Goal: Task Accomplishment & Management: Manage account settings

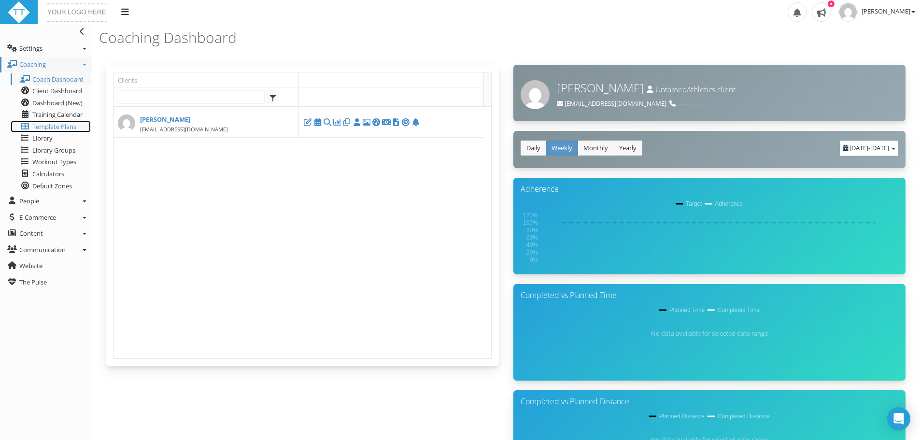
click at [68, 126] on span "Template Plans" at bounding box center [54, 126] width 44 height 9
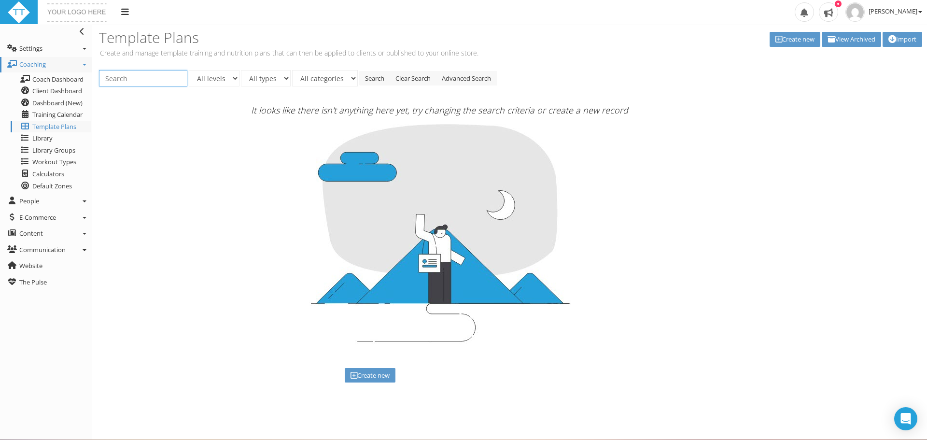
click at [169, 79] on input "text" at bounding box center [143, 78] width 88 height 16
click at [214, 79] on select "All levels" at bounding box center [214, 78] width 51 height 16
click at [280, 84] on select "All types" at bounding box center [266, 78] width 50 height 16
click at [334, 81] on select "All categories" at bounding box center [325, 78] width 66 height 16
click at [42, 134] on span "Library" at bounding box center [42, 138] width 20 height 9
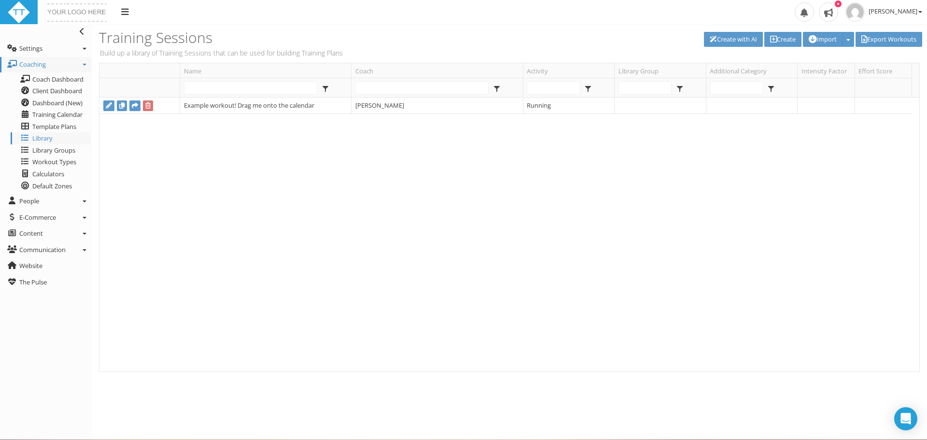
click at [377, 132] on div "Example workout! Drag me onto the calendar [PERSON_NAME] Running" at bounding box center [505, 235] width 812 height 274
click at [690, 23] on div "Upload Logo Toggle navigation Toggle navigation [PERSON_NAME] Profile Billing U…" at bounding box center [463, 12] width 927 height 25
click at [439, 31] on h3 "Training Sessions" at bounding box center [302, 37] width 407 height 16
click at [272, 32] on h3 "Training Sessions" at bounding box center [302, 37] width 407 height 16
click at [153, 29] on h3 "Training Sessions" at bounding box center [302, 37] width 407 height 16
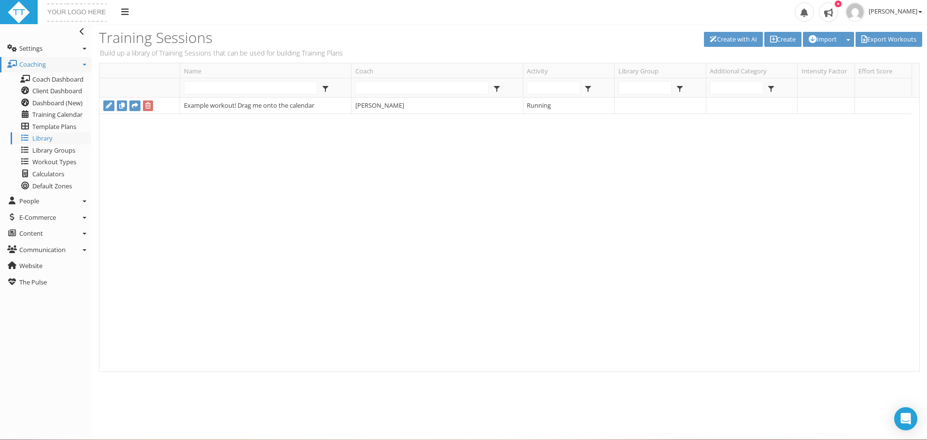
click at [647, 49] on div "Create with AI Create Import Import Zwift (zwo) Import Import from Today's Plan…" at bounding box center [724, 40] width 422 height 31
click at [609, 26] on div "Create with AI Create Import Import Zwift (zwo) Import Import from Today's Plan…" at bounding box center [724, 40] width 422 height 31
click at [657, 12] on div "Upload Logo Toggle navigation Toggle navigation [PERSON_NAME] Profile Billing U…" at bounding box center [463, 12] width 927 height 25
click at [728, 10] on div "Upload Logo Toggle navigation Toggle navigation [PERSON_NAME] Profile Billing U…" at bounding box center [463, 12] width 927 height 25
click at [763, 11] on div "Upload Logo Toggle navigation Toggle navigation [PERSON_NAME] Profile Billing U…" at bounding box center [463, 12] width 927 height 25
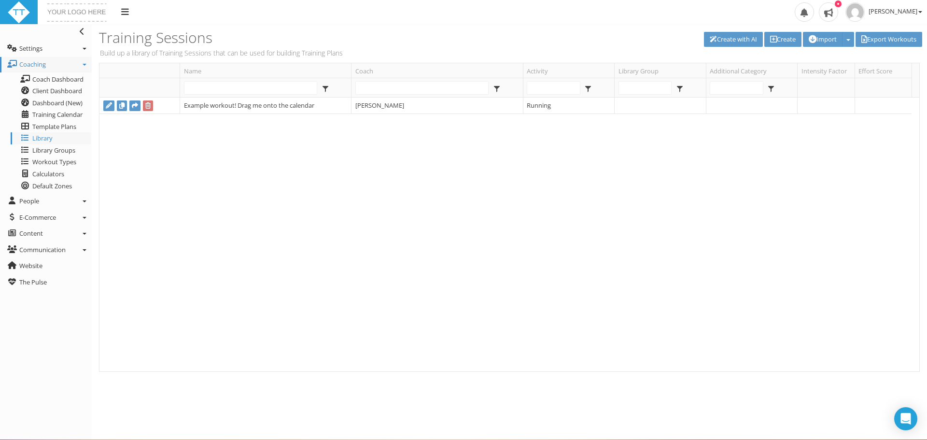
click at [730, 14] on div "Upload Logo Toggle navigation Toggle navigation Clint Williams Profile Billing …" at bounding box center [463, 12] width 927 height 25
drag, startPoint x: 730, startPoint y: 14, endPoint x: 712, endPoint y: 15, distance: 18.5
click at [724, 14] on div "Upload Logo Toggle navigation Toggle navigation Clint Williams Profile Billing …" at bounding box center [463, 12] width 927 height 25
click at [712, 15] on div "Upload Logo Toggle navigation Toggle navigation Clint Williams Profile Billing …" at bounding box center [463, 12] width 927 height 25
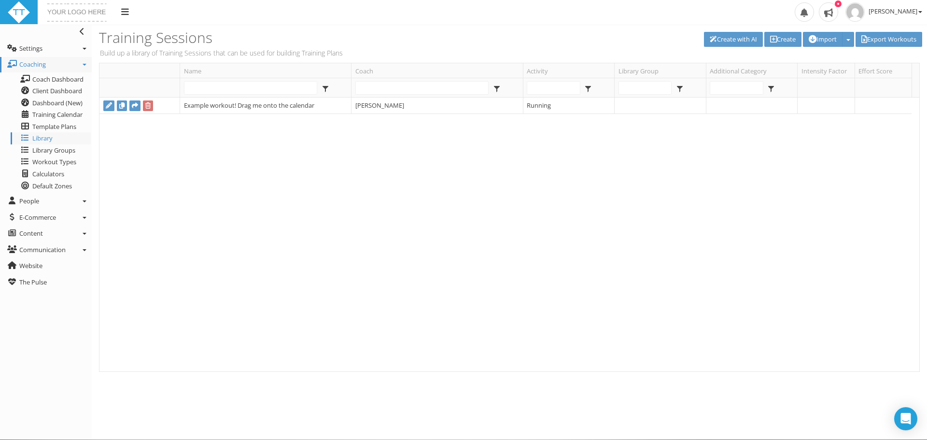
click at [706, 15] on div "Upload Logo Toggle navigation Toggle navigation Clint Williams Profile Billing …" at bounding box center [463, 12] width 927 height 25
click at [701, 12] on div "Upload Logo Toggle navigation Toggle navigation Clint Williams Profile Billing …" at bounding box center [463, 12] width 927 height 25
click at [692, 15] on div "Upload Logo Toggle navigation Toggle navigation Clint Williams Profile Billing …" at bounding box center [463, 12] width 927 height 25
click at [611, 13] on div "Upload Logo Toggle navigation Toggle navigation Clint Williams Profile Billing …" at bounding box center [463, 12] width 927 height 25
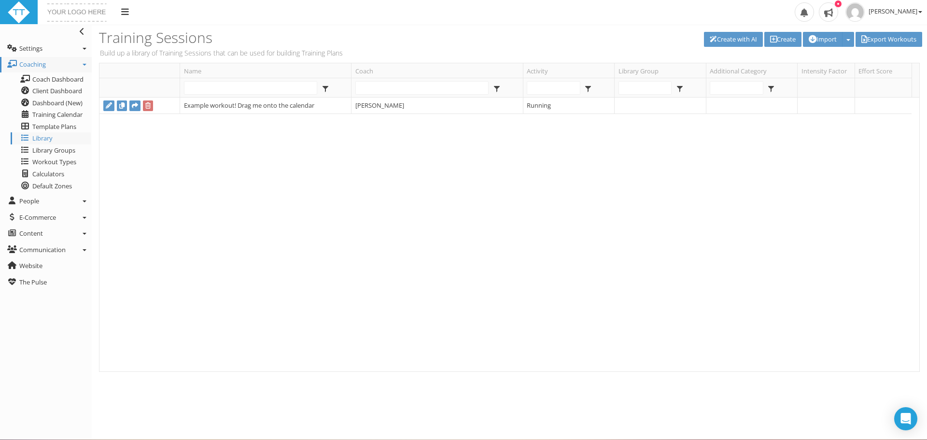
click at [611, 12] on div "Upload Logo Toggle navigation Toggle navigation Clint Williams Profile Billing …" at bounding box center [463, 12] width 927 height 25
click at [764, 11] on div "Upload Logo Toggle navigation Toggle navigation Clint Williams Profile Billing …" at bounding box center [463, 12] width 927 height 25
click at [764, 2] on div "Upload Logo Toggle navigation Toggle navigation Clint Williams Profile Billing …" at bounding box center [463, 12] width 927 height 25
click at [206, 22] on div "Upload Logo Toggle navigation Toggle navigation Clint Williams Profile Billing …" at bounding box center [463, 12] width 927 height 25
click at [192, 36] on h3 "Training Sessions" at bounding box center [302, 37] width 407 height 16
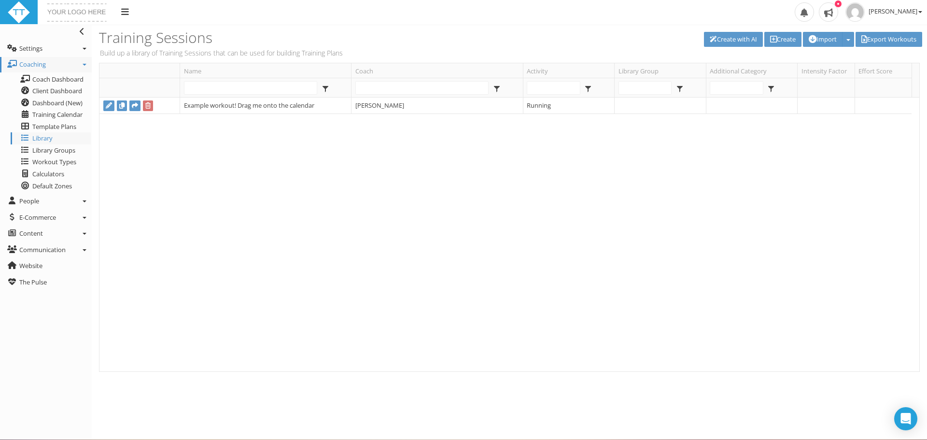
click at [165, 34] on h3 "Training Sessions" at bounding box center [302, 37] width 407 height 16
click at [132, 36] on h3 "Training Sessions" at bounding box center [302, 37] width 407 height 16
click at [82, 30] on icon at bounding box center [82, 32] width 5 height 8
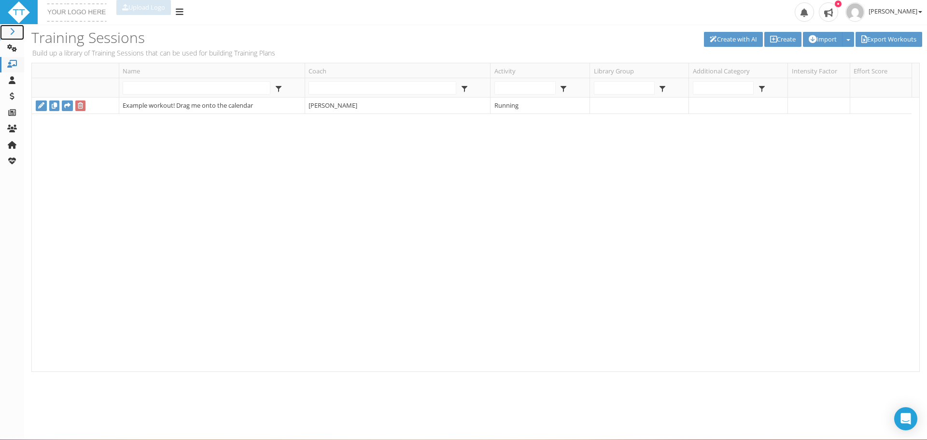
click at [13, 28] on icon at bounding box center [12, 32] width 10 height 8
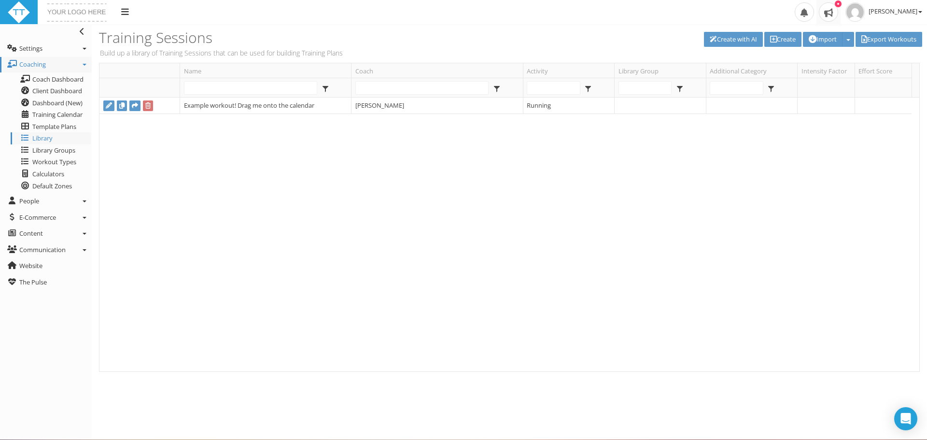
click at [838, 8] on span at bounding box center [828, 11] width 19 height 19
drag, startPoint x: 373, startPoint y: 29, endPoint x: 415, endPoint y: 22, distance: 42.6
click at [374, 29] on div "Training Sessions Build up a library of Training Sessions that can be used for …" at bounding box center [303, 44] width 422 height 38
click at [540, 25] on div "Upload Logo Toggle navigation Toggle navigation Clint Williams Profile Billing …" at bounding box center [463, 12] width 927 height 25
click at [645, 24] on div "Upload Logo Toggle navigation Toggle navigation Clint Williams Profile Billing …" at bounding box center [463, 12] width 927 height 25
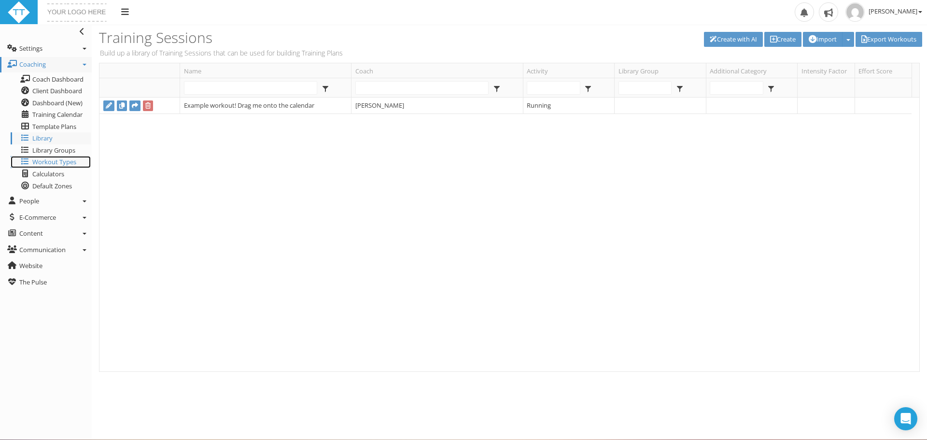
click at [43, 159] on span "Workout Types" at bounding box center [54, 161] width 44 height 9
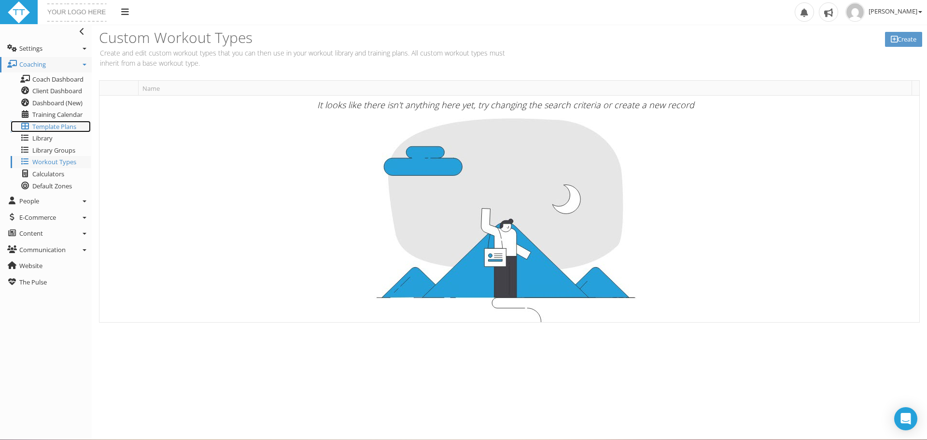
click at [59, 127] on span "Template Plans" at bounding box center [54, 126] width 44 height 9
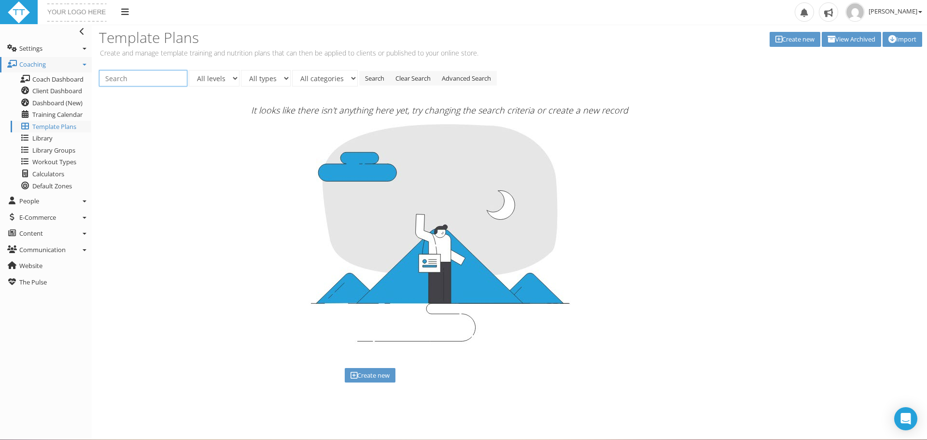
click at [125, 79] on input "text" at bounding box center [143, 78] width 88 height 16
type input "s"
click at [781, 41] on link "Create new" at bounding box center [795, 39] width 51 height 15
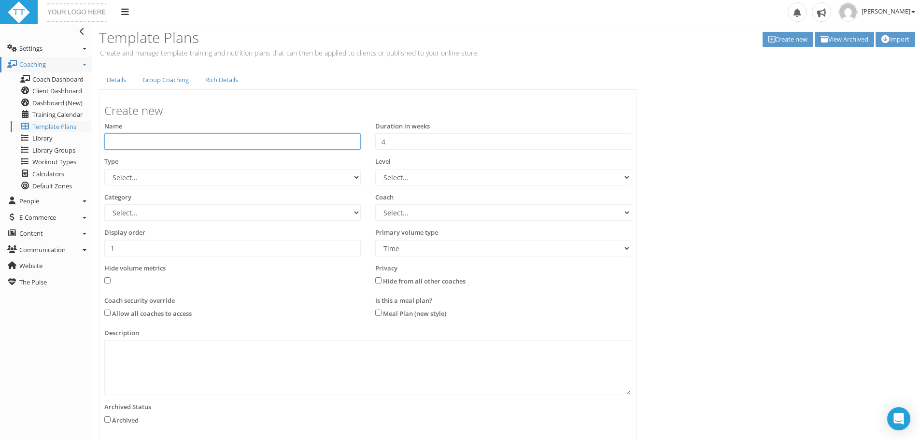
click at [256, 142] on input "text" at bounding box center [232, 141] width 256 height 16
type input "B"
type input "Novice Hybrid Athlete"
click at [399, 144] on input "4" at bounding box center [503, 141] width 256 height 16
click at [623, 138] on input "5" at bounding box center [503, 141] width 256 height 16
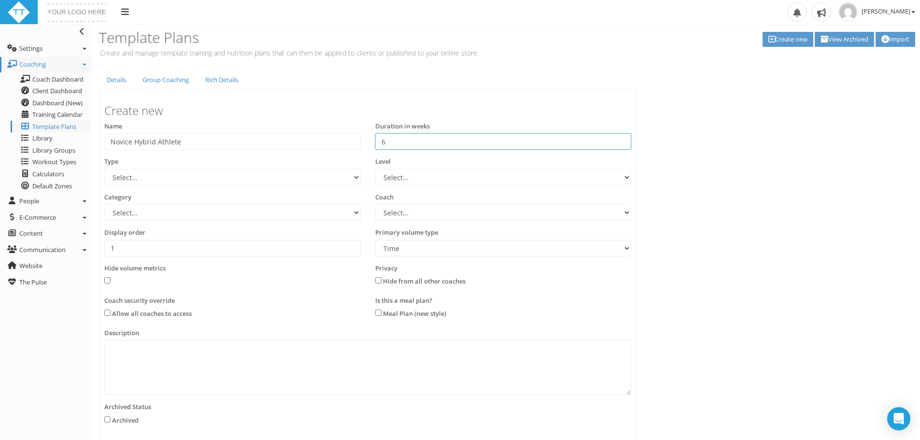
click at [619, 141] on input "6" at bounding box center [503, 141] width 256 height 16
click at [619, 142] on input "5" at bounding box center [503, 141] width 256 height 16
click at [619, 142] on input "4" at bounding box center [503, 141] width 256 height 16
click at [295, 177] on select "Select... 70.3 Half Iron distance Triathlon Alpine Climbing Core Cross-Country …" at bounding box center [232, 177] width 256 height 16
click at [421, 76] on ul "Details Group Coaching Rich Details" at bounding box center [367, 80] width 537 height 20
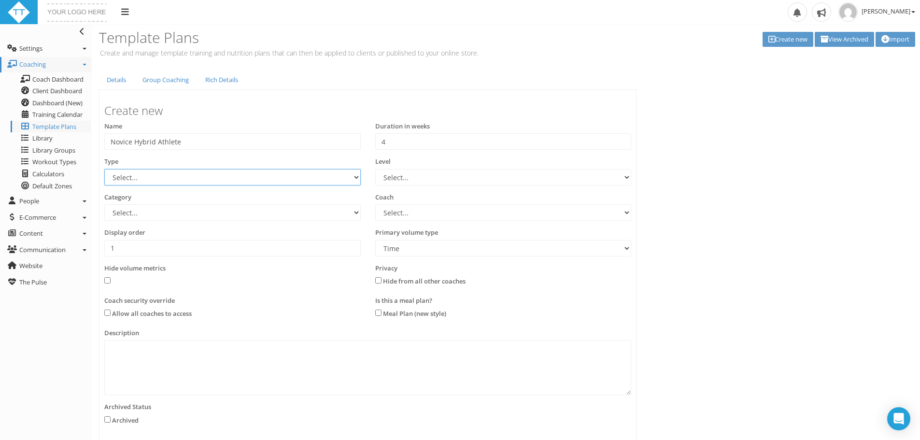
click at [295, 180] on select "Select... 70.3 Half Iron distance Triathlon Alpine Climbing Core Cross-Country …" at bounding box center [232, 177] width 256 height 16
click at [750, 297] on div "Details Group Coaching Rich Details Create new Name Novice Hybrid Athlete Durat…" at bounding box center [506, 270] width 828 height 401
click at [547, 134] on div "Duration in weeks 4 4" at bounding box center [503, 136] width 256 height 28
click at [556, 141] on input "4" at bounding box center [503, 141] width 256 height 16
click at [621, 141] on input "5" at bounding box center [503, 141] width 256 height 16
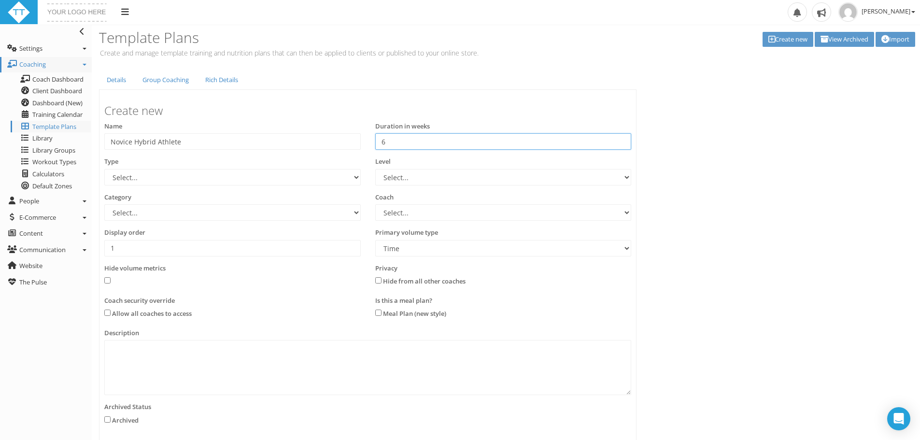
type input "6"
click at [621, 141] on input "6" at bounding box center [503, 141] width 256 height 16
click at [293, 183] on select "Select... 70.3 Half Iron distance Triathlon Alpine Climbing Core Cross-Country …" at bounding box center [232, 177] width 256 height 16
click at [655, 397] on div "Details Group Coaching Rich Details Create new Name Novice Hybrid Athlete Durat…" at bounding box center [506, 270] width 828 height 401
click at [229, 176] on select "Select... 70.3 Half Iron distance Triathlon Alpine Climbing Core Cross-Country …" at bounding box center [232, 177] width 256 height 16
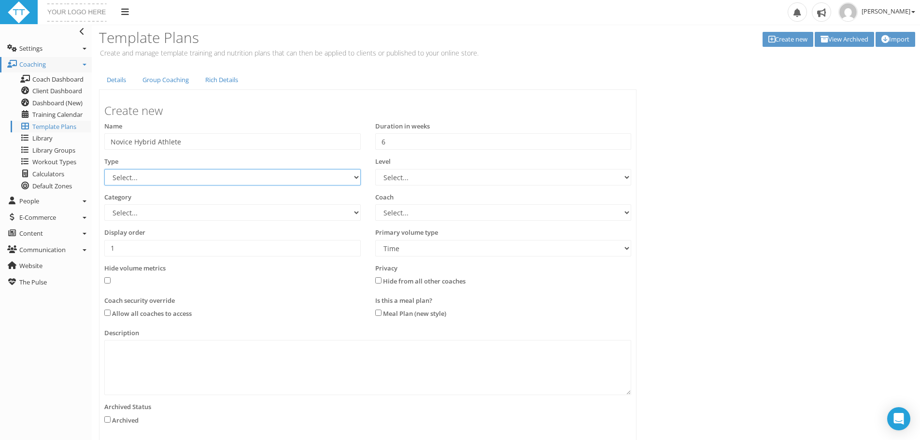
select select "c392f90a-4e30-4153-8e8f-a375e6267073"
click at [104, 169] on select "Select... 70.3 Half Iron distance Triathlon Alpine Climbing Core Cross-Country …" at bounding box center [232, 177] width 256 height 16
click at [483, 180] on select "Select... Advanced Any Beginner Beginner/Intermediate Intermediate Intermediate…" at bounding box center [503, 177] width 256 height 16
select select "b3cec207-dbfe-46fc-ab9c-c4f430f91ad8"
click at [375, 169] on select "Select... Advanced Any Beginner Beginner/Intermediate Intermediate Intermediate…" at bounding box center [503, 177] width 256 height 16
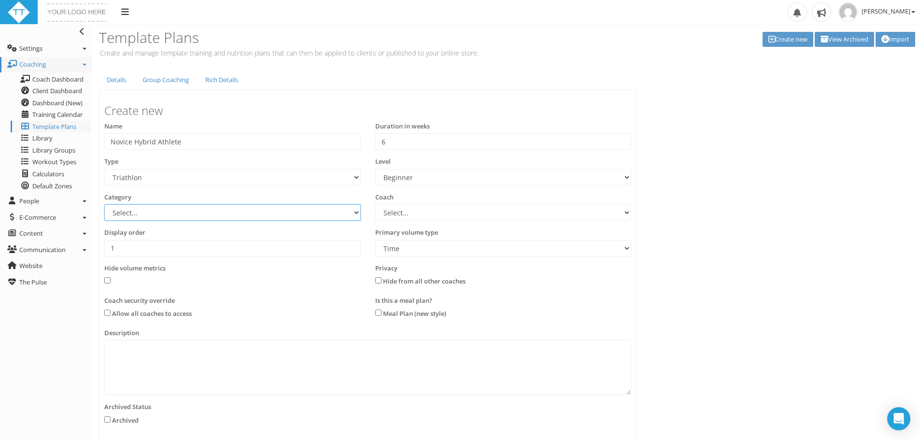
click at [197, 215] on select "Select... Athlete Profiles Bike Technique Biomechanics Book Reviews Coast to Co…" at bounding box center [232, 212] width 256 height 16
click at [286, 220] on select "Select... Athlete Profiles Bike Technique Biomechanics Book Reviews Coast to Co…" at bounding box center [232, 212] width 256 height 16
select select "0f4f7c26-05ae-4846-9ded-634b3c0a0a46"
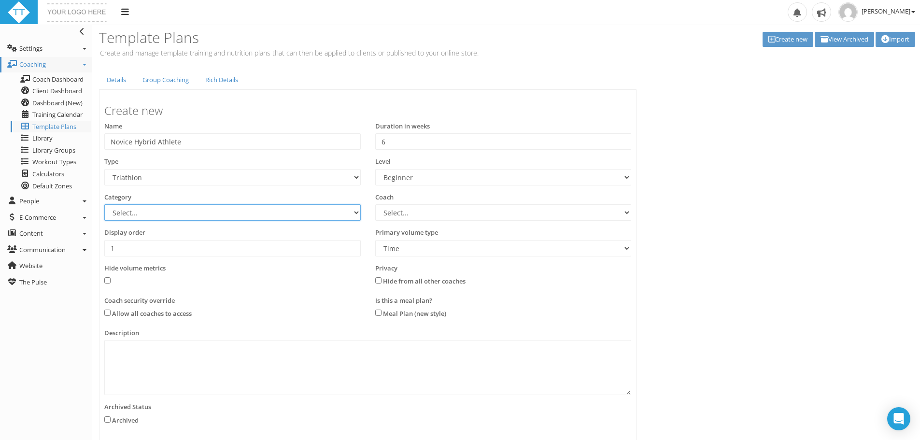
click at [104, 204] on select "Select... Athlete Profiles Bike Technique Biomechanics Book Reviews Coast to Co…" at bounding box center [232, 212] width 256 height 16
click at [212, 249] on input "1" at bounding box center [232, 248] width 256 height 16
click at [460, 246] on select "Time Distance" at bounding box center [503, 248] width 256 height 16
click at [463, 212] on select "Select... Clint Williams" at bounding box center [503, 212] width 256 height 16
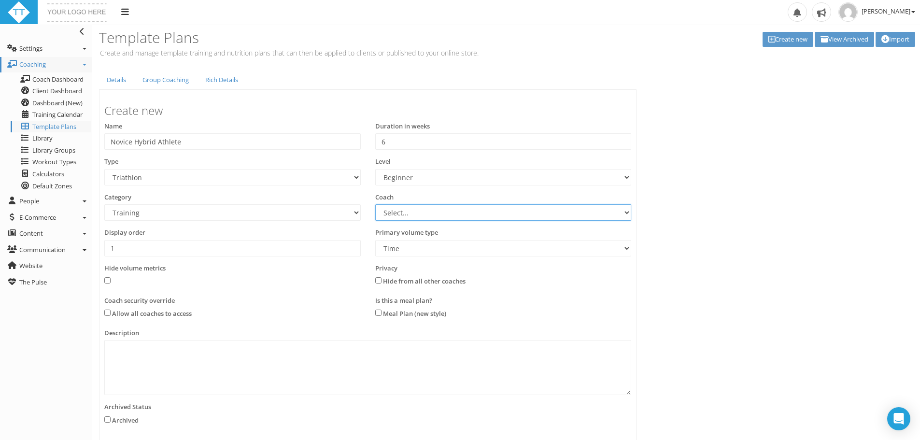
select select "00364183-c182-4dc7-b28a-1a4f658032e5"
click at [375, 204] on select "Select... Clint Williams" at bounding box center [503, 212] width 256 height 16
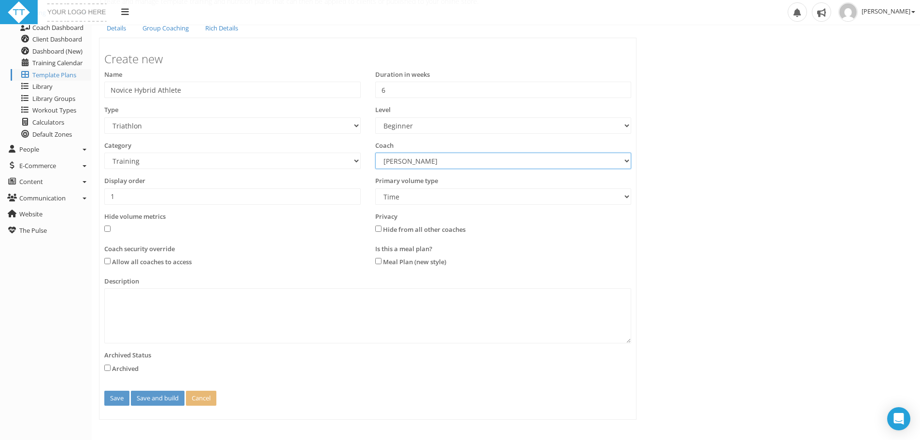
scroll to position [58, 0]
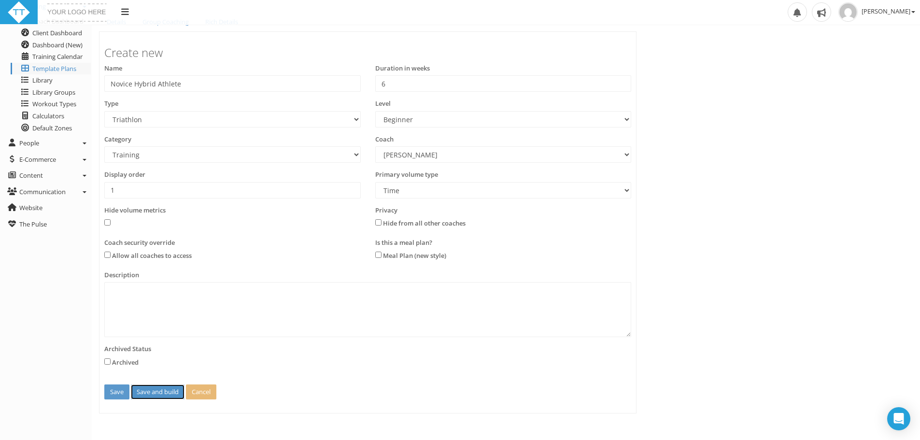
click at [171, 390] on button "Save and build" at bounding box center [158, 391] width 54 height 15
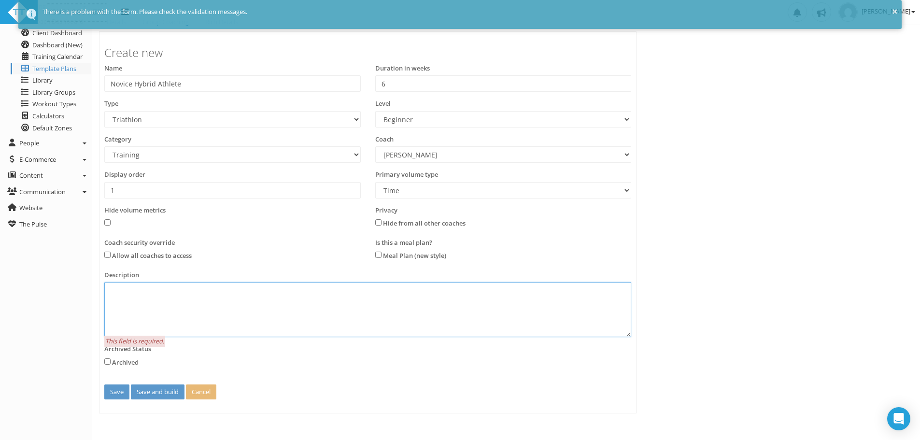
click at [148, 282] on textarea at bounding box center [367, 309] width 527 height 55
click at [188, 304] on textarea at bounding box center [367, 309] width 527 height 55
type textarea "S"
click at [347, 326] on textarea "Designed for novice hybrid athlete looking to train with a focus on triathlon" at bounding box center [367, 309] width 527 height 55
type textarea "Designed for novice hybrid athlete looking to train with a focus on triathlon"
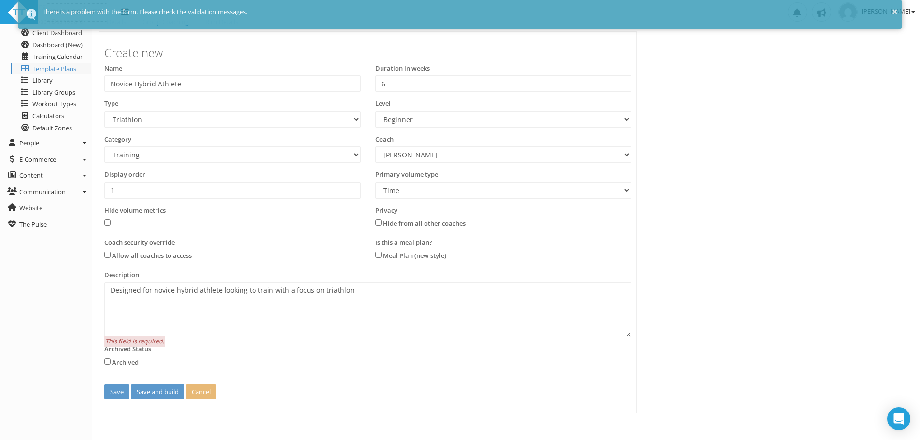
click at [216, 354] on div "Archived Status Archived" at bounding box center [232, 356] width 256 height 25
click at [160, 395] on button "Save and build" at bounding box center [158, 391] width 54 height 15
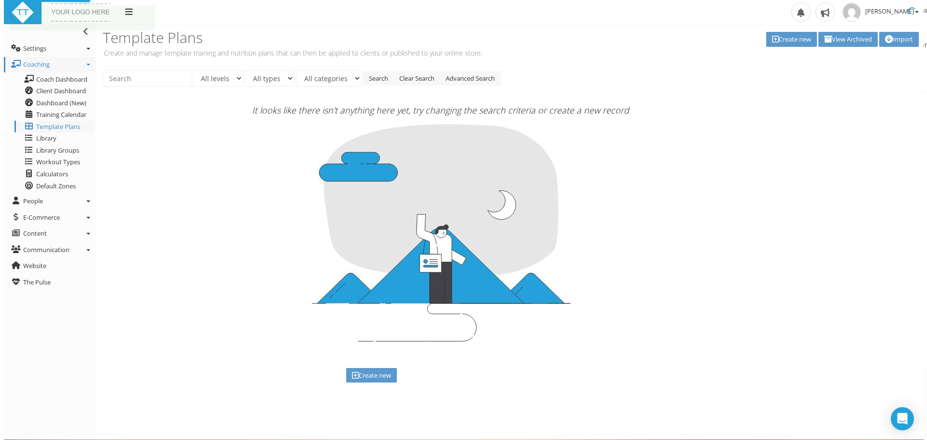
scroll to position [0, 0]
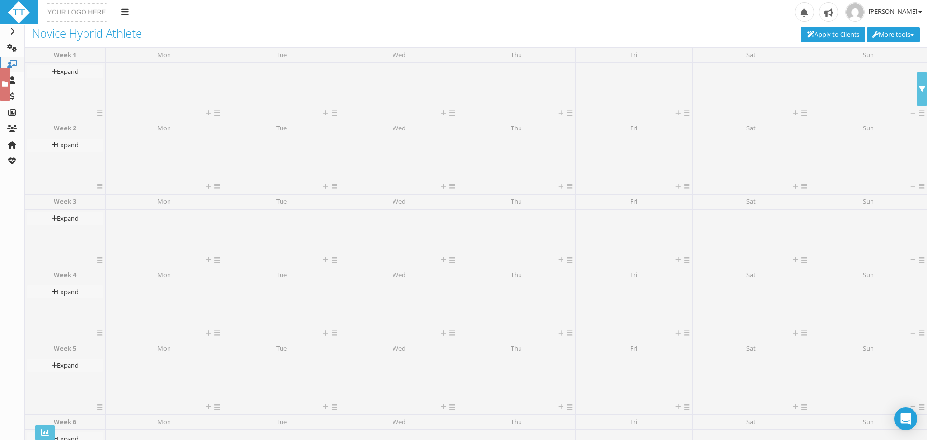
click at [225, 35] on h3 "Novice Hybrid Athlete" at bounding box center [213, 33] width 362 height 13
click at [60, 88] on div "Expand Collapse" at bounding box center [65, 86] width 76 height 43
click at [53, 71] on icon at bounding box center [54, 72] width 5 height 6
click at [50, 74] on icon at bounding box center [52, 72] width 5 height 6
click at [98, 108] on div "Expand Collapse" at bounding box center [65, 86] width 76 height 43
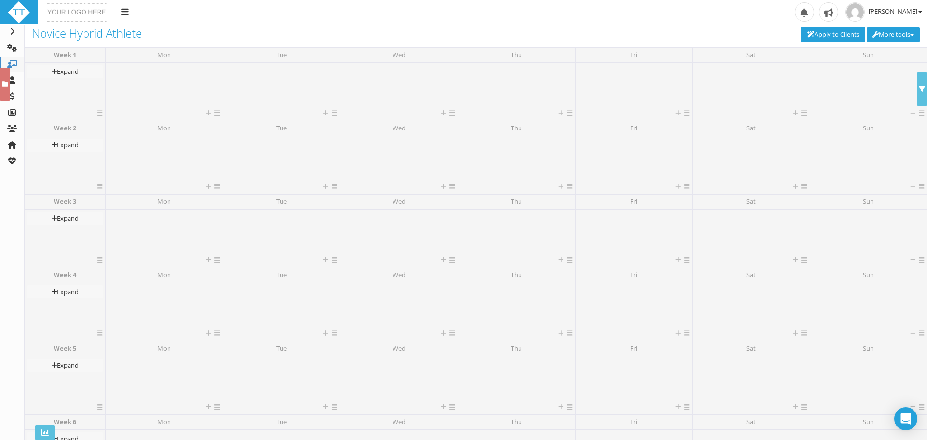
click at [100, 114] on icon at bounding box center [99, 113] width 5 height 6
click at [123, 124] on link "Select week" at bounding box center [129, 128] width 62 height 12
click at [80, 87] on div "Expand Collapse" at bounding box center [65, 86] width 76 height 43
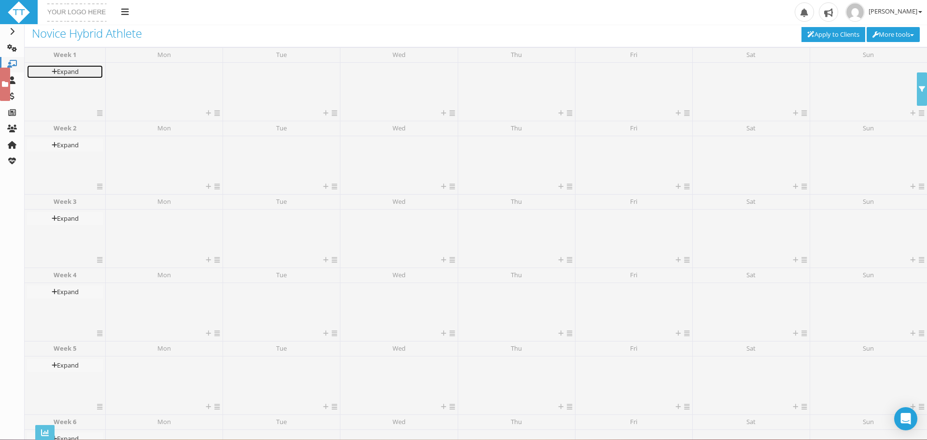
click at [52, 73] on icon at bounding box center [54, 72] width 5 height 6
click at [454, 28] on div "Delete 0 selected workouts Deselect all workouts Today Date September 2025 Su M…" at bounding box center [664, 35] width 526 height 16
click at [892, 28] on button "More tools" at bounding box center [893, 34] width 53 height 15
click at [898, 32] on button "More tools" at bounding box center [893, 34] width 53 height 15
click at [176, 11] on div "Upload Logo Toggle navigation Toggle navigation Clint Williams Profile Billing …" at bounding box center [463, 12] width 927 height 25
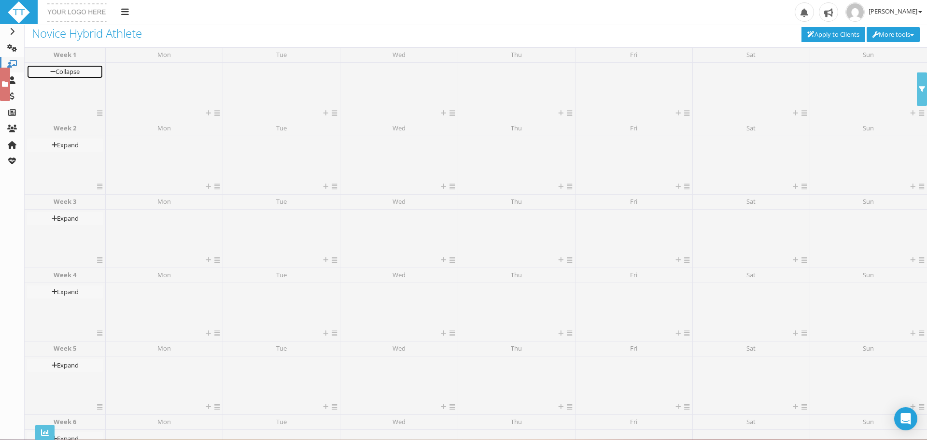
click at [75, 77] on link "Collapse" at bounding box center [65, 71] width 76 height 13
click at [22, 9] on img at bounding box center [18, 12] width 23 height 23
click at [71, 56] on strong "Week 1" at bounding box center [65, 54] width 23 height 9
click at [59, 65] on link "Expand" at bounding box center [65, 71] width 76 height 13
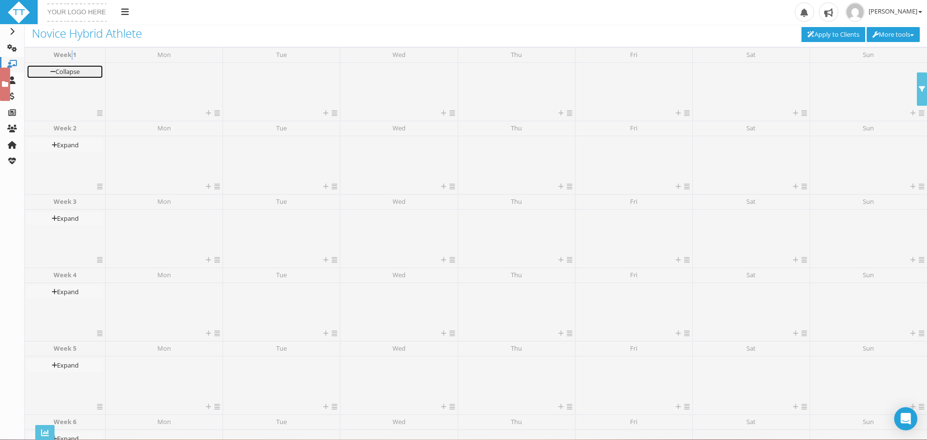
click at [55, 73] on link "Collapse" at bounding box center [65, 71] width 76 height 13
click at [101, 112] on icon at bounding box center [99, 113] width 5 height 6
click at [120, 130] on link "Select week" at bounding box center [129, 128] width 62 height 12
click at [68, 106] on div "Expand Collapse" at bounding box center [65, 86] width 76 height 43
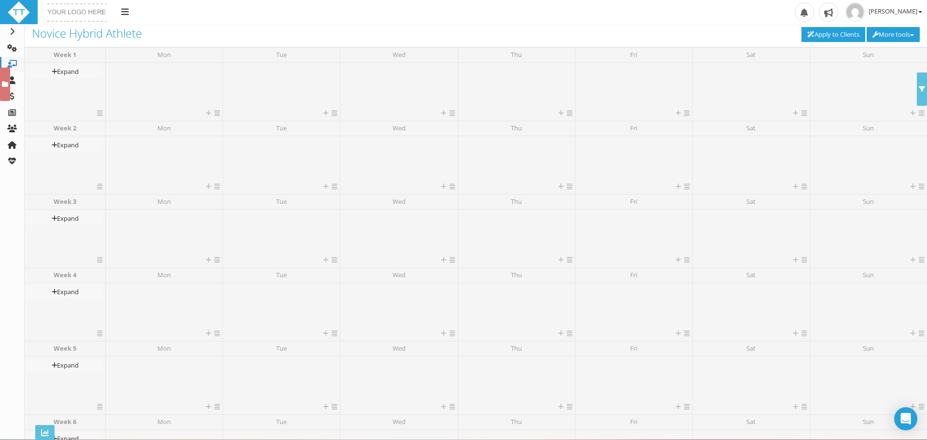
click at [54, 107] on div "Expand Collapse" at bounding box center [65, 86] width 76 height 43
drag, startPoint x: 63, startPoint y: 93, endPoint x: 54, endPoint y: 90, distance: 9.8
click at [54, 90] on div "Expand Collapse" at bounding box center [65, 86] width 76 height 43
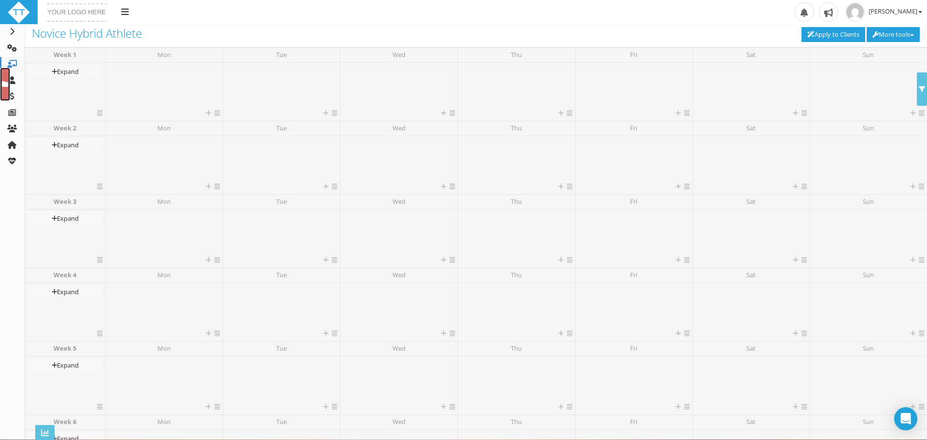
click at [8, 80] on link at bounding box center [5, 84] width 10 height 33
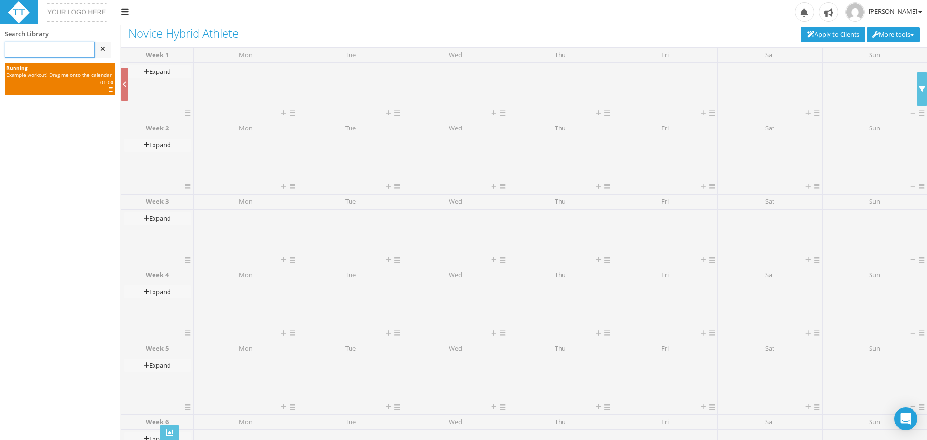
click at [52, 53] on input at bounding box center [50, 50] width 90 height 16
type input "swimming"
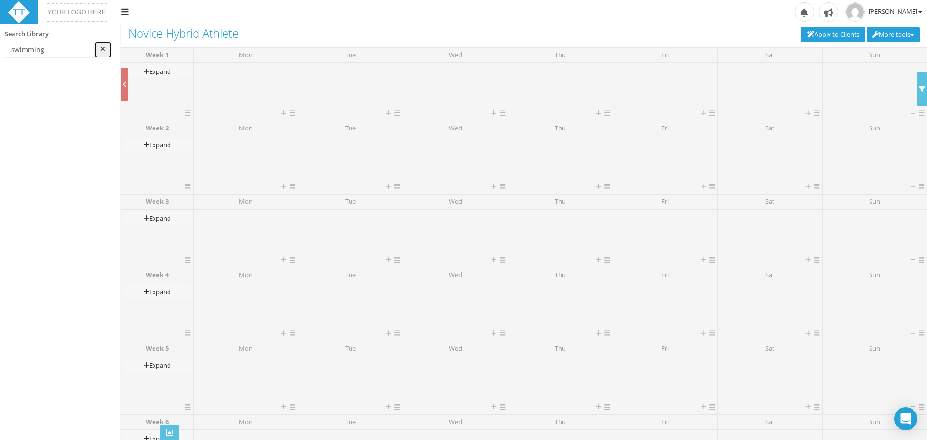
click at [102, 49] on icon at bounding box center [102, 49] width 5 height 6
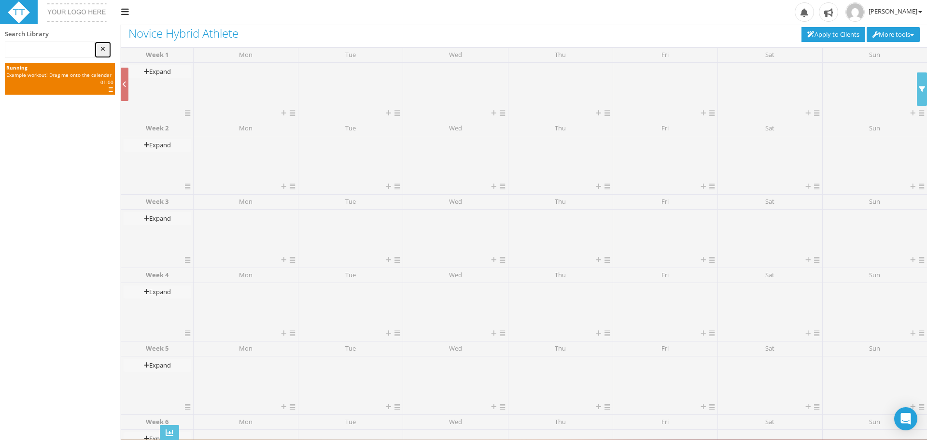
click at [106, 53] on link at bounding box center [103, 50] width 16 height 16
click at [100, 51] on icon at bounding box center [102, 49] width 5 height 6
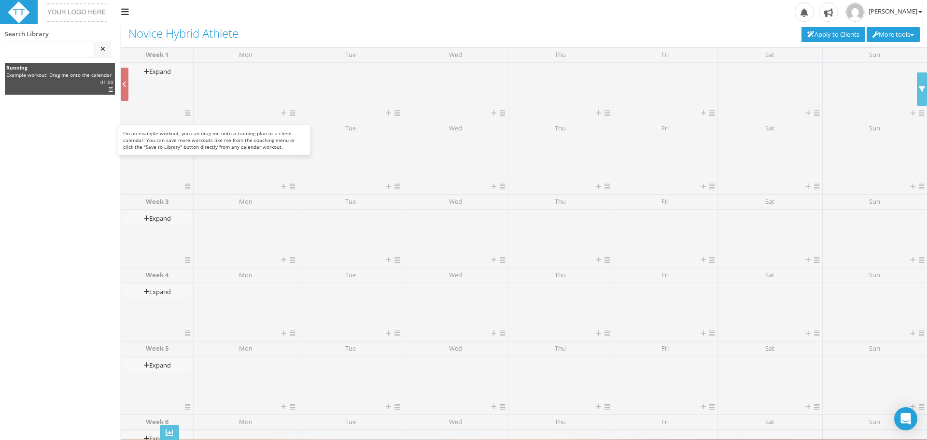
click at [100, 88] on div "Copy" at bounding box center [59, 89] width 107 height 7
click at [112, 89] on icon at bounding box center [111, 89] width 4 height 5
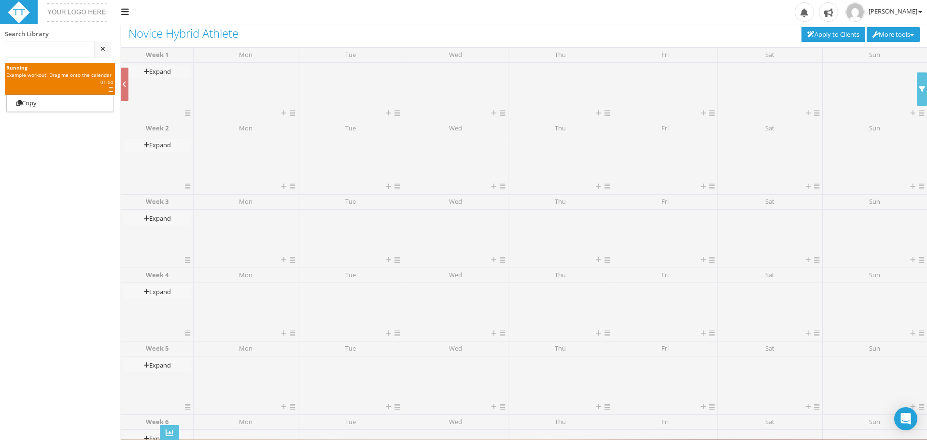
drag, startPoint x: 78, startPoint y: 143, endPoint x: 81, endPoint y: 132, distance: 11.9
click at [78, 143] on div "Search Library Running Example workout! Drag me onto the calendar | 01:00 | ES …" at bounding box center [60, 243] width 121 height 436
click at [212, 14] on div "Upload Logo Toggle navigation Toggle navigation Clint Williams Profile Billing …" at bounding box center [463, 12] width 927 height 25
click at [917, 29] on button "More tools" at bounding box center [893, 34] width 53 height 15
click at [699, 20] on div "Upload Logo Toggle navigation Toggle navigation Clint Williams Profile Billing …" at bounding box center [463, 12] width 927 height 25
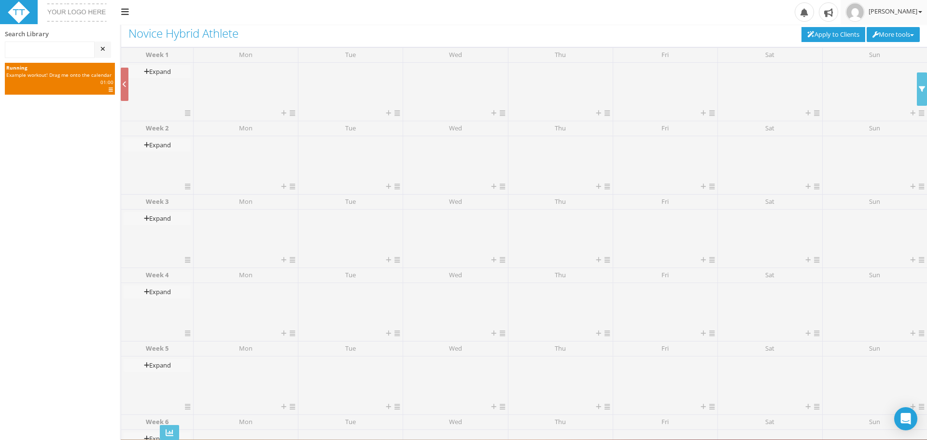
click at [898, 10] on span "[PERSON_NAME]" at bounding box center [896, 11] width 54 height 9
click at [653, 10] on div "Upload Logo Toggle navigation Toggle navigation Clint Williams Profile Billing …" at bounding box center [463, 12] width 927 height 25
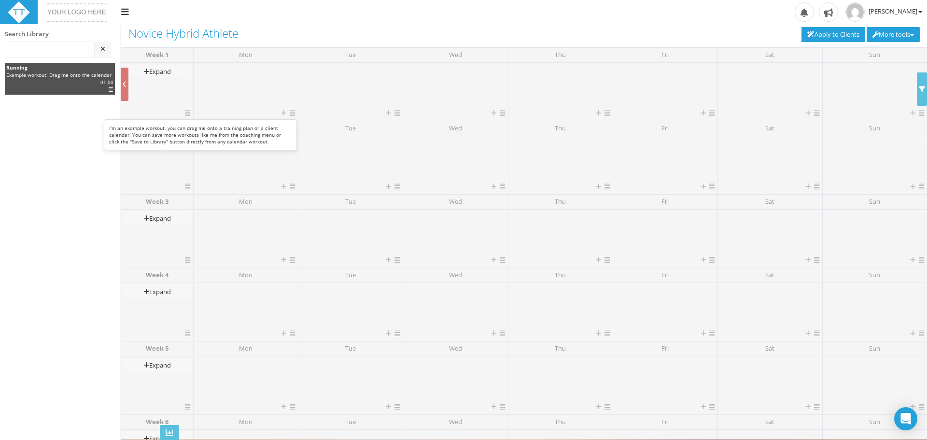
click at [99, 80] on div "| 01:00 | ES | IF" at bounding box center [60, 82] width 122 height 7
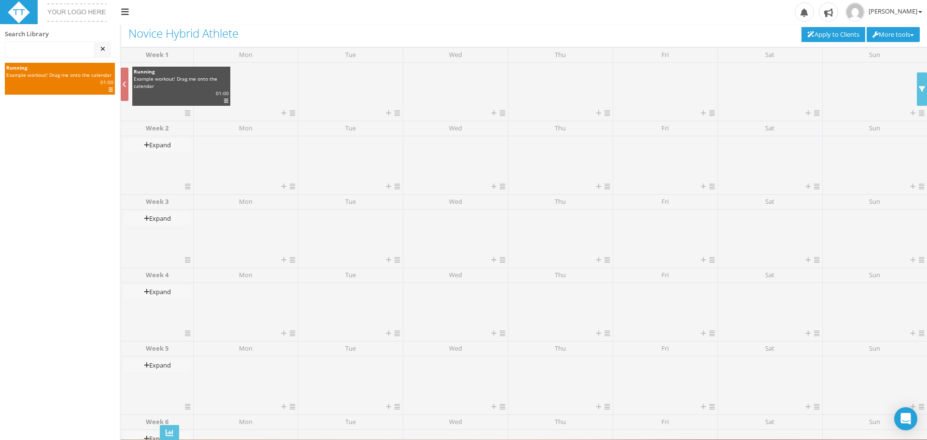
drag, startPoint x: 29, startPoint y: 77, endPoint x: 156, endPoint y: 81, distance: 127.5
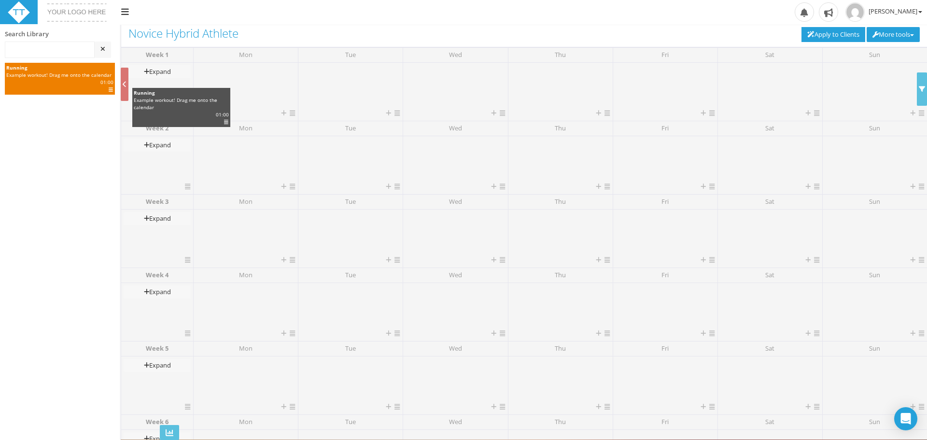
drag, startPoint x: 43, startPoint y: 75, endPoint x: 170, endPoint y: 101, distance: 130.1
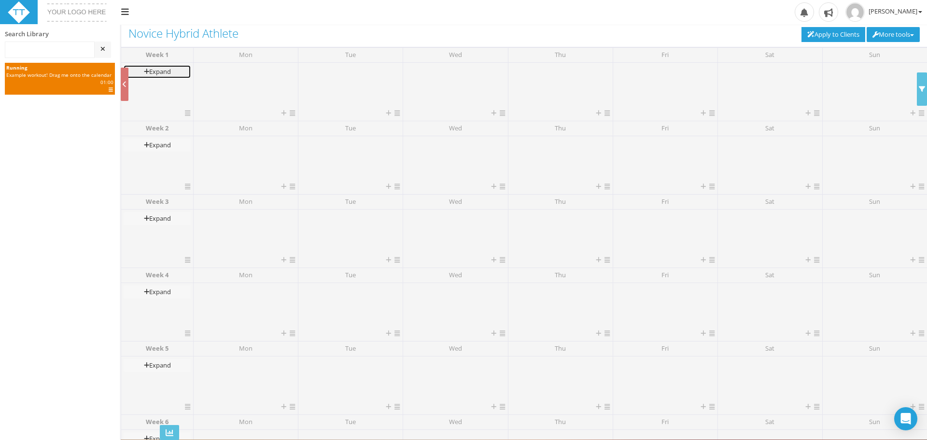
click at [144, 71] on icon at bounding box center [146, 72] width 5 height 6
click at [127, 82] on link at bounding box center [125, 84] width 8 height 33
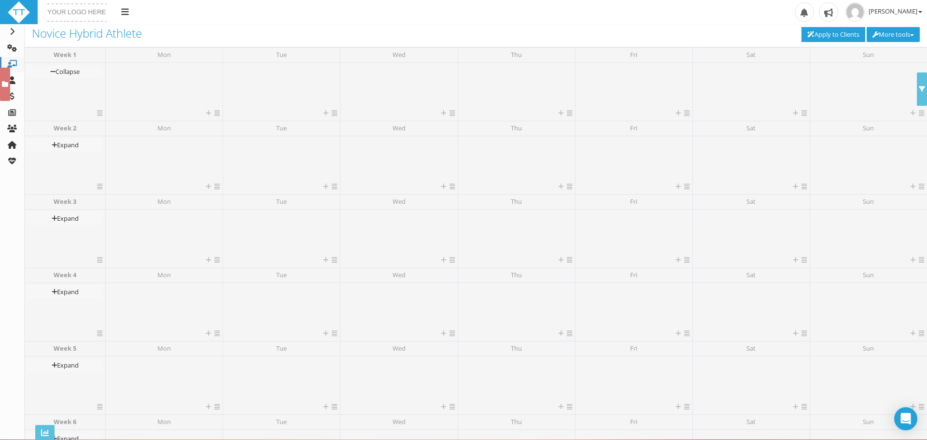
click at [182, 20] on div "Upload Logo Toggle navigation Toggle navigation Clint Williams Profile Billing …" at bounding box center [463, 12] width 927 height 25
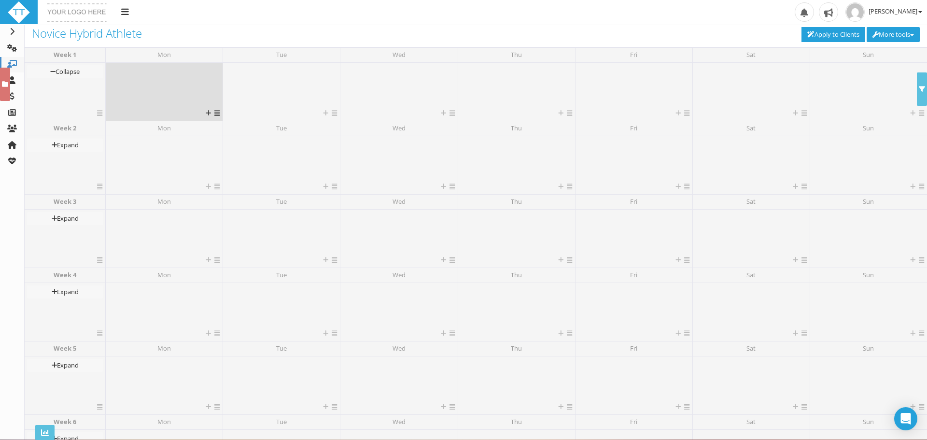
click at [192, 84] on div at bounding box center [164, 86] width 112 height 43
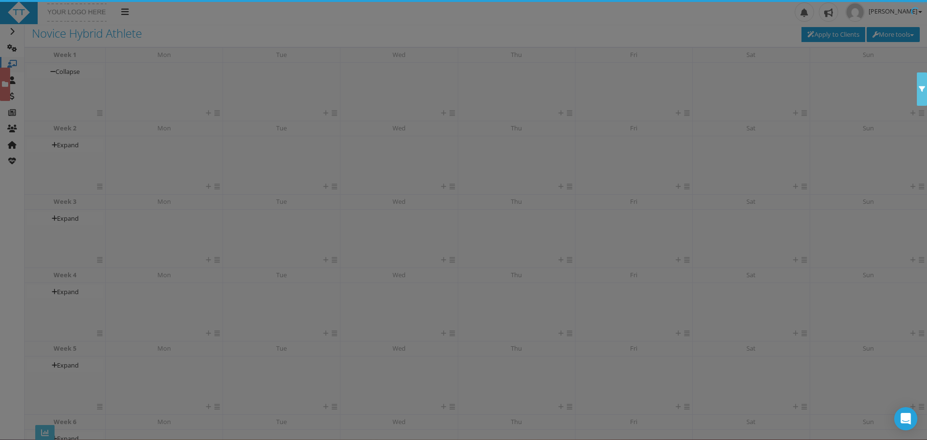
scroll to position [80, 0]
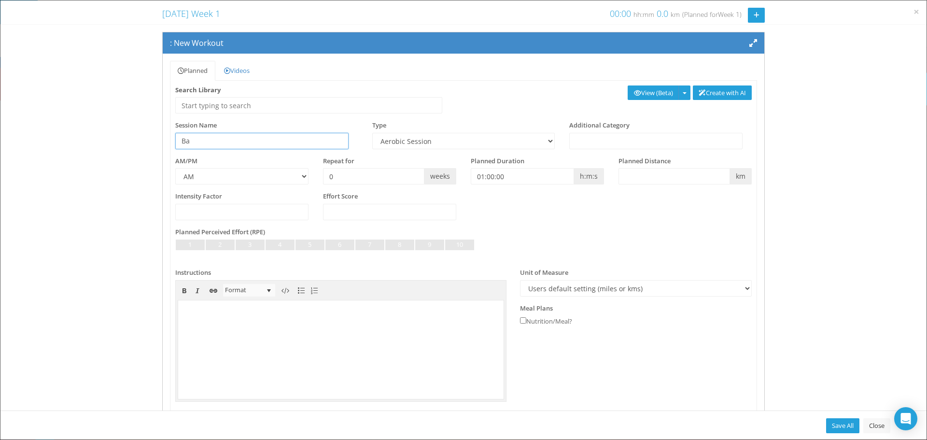
type input "B"
type input "o"
type input "B"
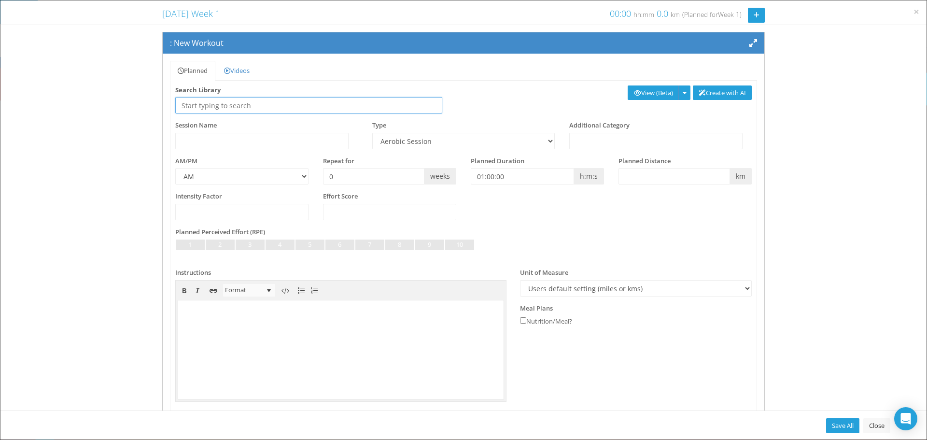
click at [230, 107] on input "text" at bounding box center [308, 105] width 267 height 16
type input "b"
type input "s"
click at [286, 108] on input "text" at bounding box center [308, 105] width 267 height 16
click at [227, 103] on input "text" at bounding box center [308, 105] width 267 height 16
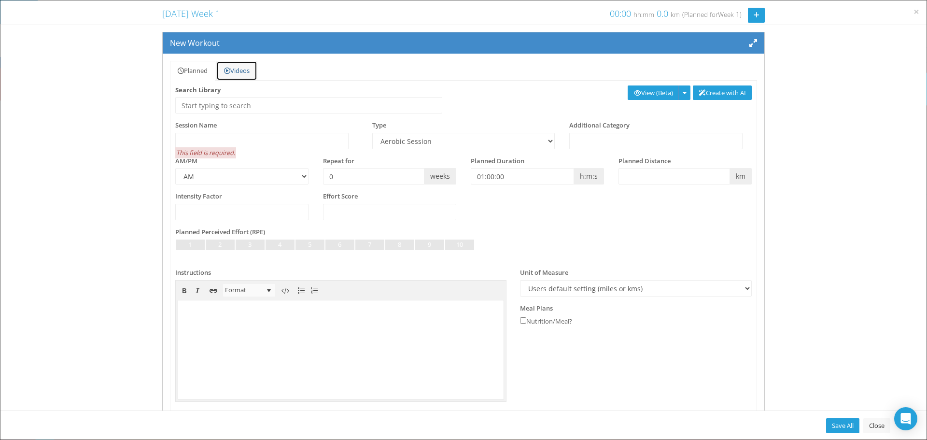
click at [245, 72] on link "Videos" at bounding box center [236, 71] width 41 height 20
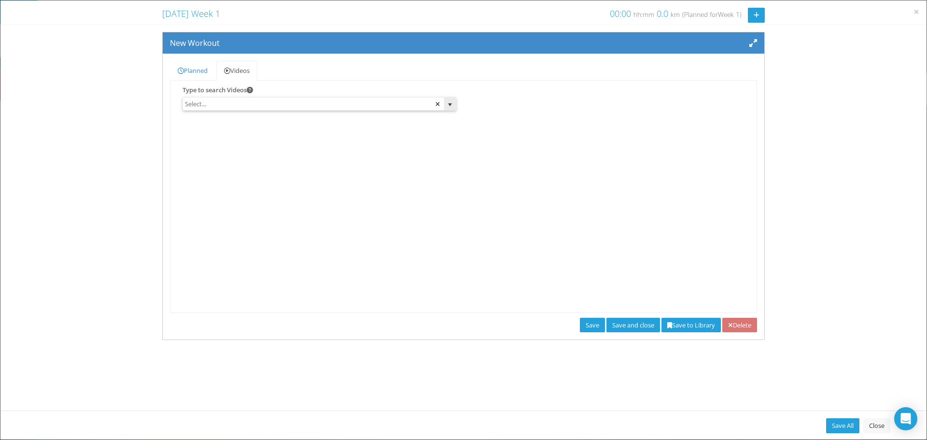
click at [248, 104] on input "text" at bounding box center [313, 104] width 261 height 13
click at [200, 75] on link "Planned" at bounding box center [192, 71] width 45 height 20
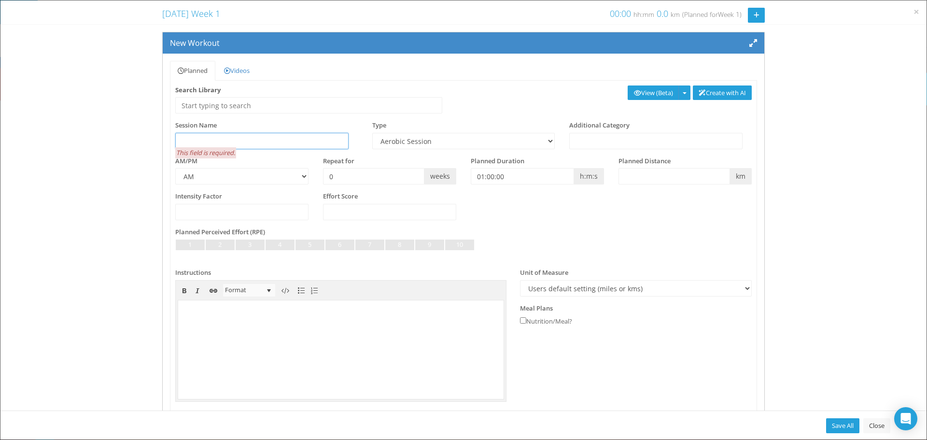
drag, startPoint x: 245, startPoint y: 135, endPoint x: 260, endPoint y: 137, distance: 15.0
click at [246, 135] on input "text" at bounding box center [261, 141] width 173 height 16
type input "B"
click at [270, 135] on input "text" at bounding box center [261, 141] width 173 height 16
type input "R"
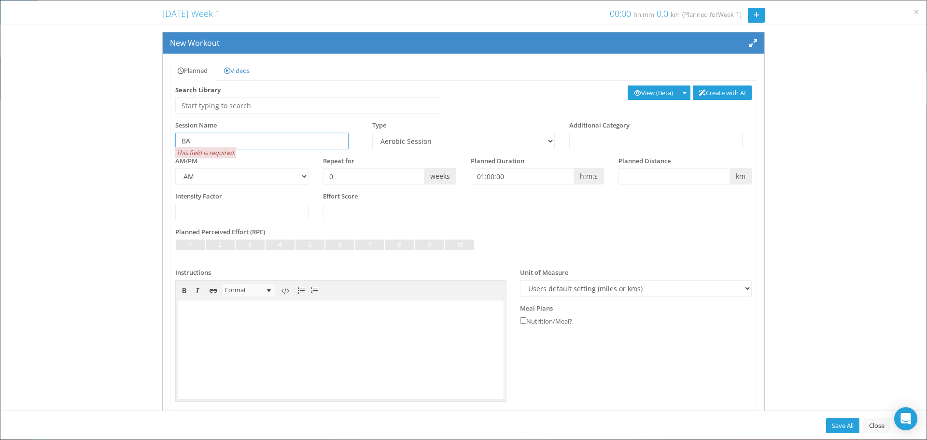
type input "B"
type input "Run (base building)"
click at [509, 141] on select "Aerobic Session Alpine Climbing Assessment Availability Bike Paddle Bouldering …" at bounding box center [463, 141] width 183 height 16
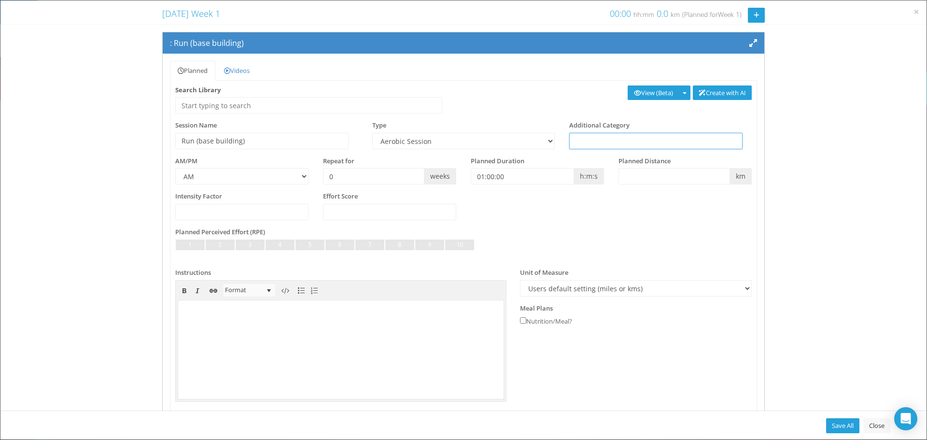
click at [608, 138] on input "text" at bounding box center [655, 141] width 173 height 16
click at [406, 182] on input "0" at bounding box center [373, 176] width 101 height 16
type input "6"
click at [525, 181] on input "01:00:00" at bounding box center [522, 176] width 103 height 16
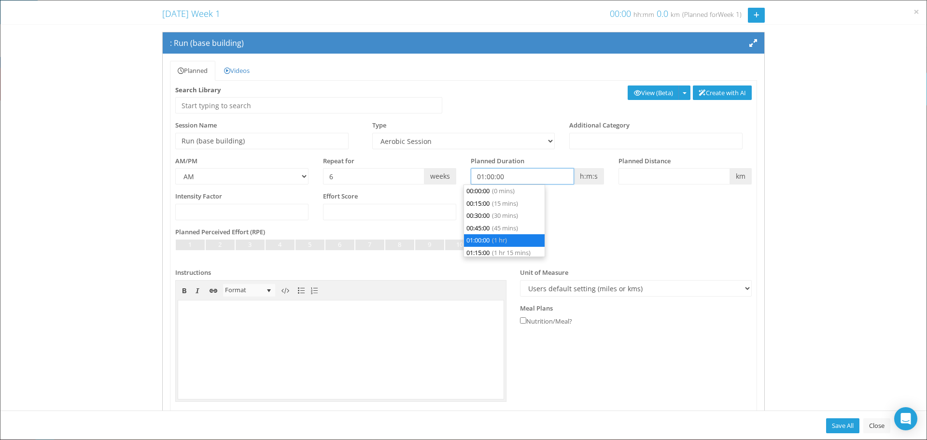
scroll to position [37, 0]
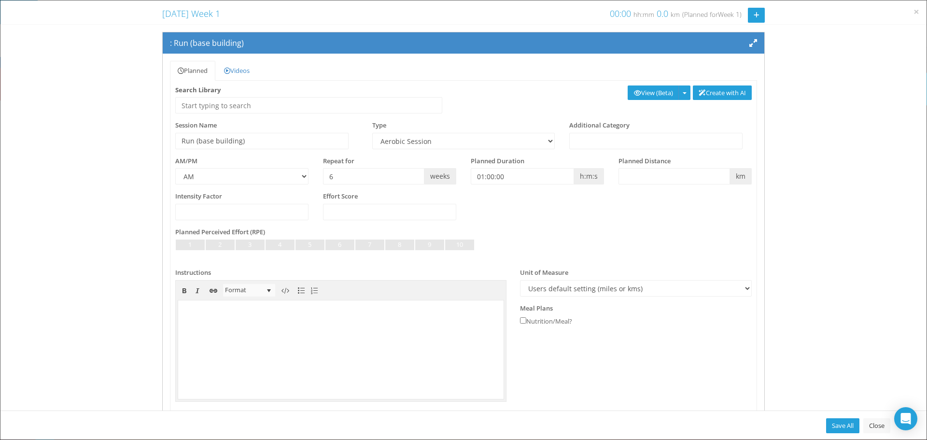
click at [636, 238] on div "Planned Perceived Effort (RPE) Not Set Very Light Light Somewhat Light Light to…" at bounding box center [463, 244] width 577 height 34
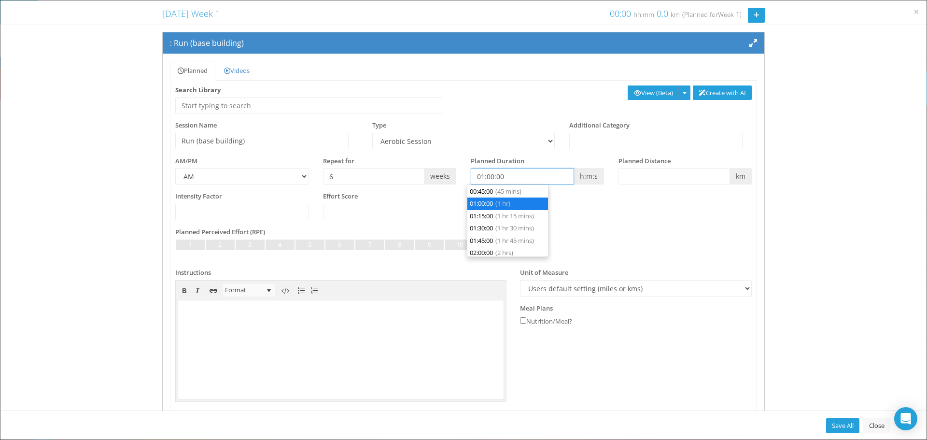
click at [496, 181] on input "01:00:00" at bounding box center [522, 176] width 103 height 16
click at [482, 175] on input "01:00:00" at bounding box center [522, 176] width 103 height 16
click at [479, 179] on input "01:00:00" at bounding box center [522, 176] width 103 height 16
click at [480, 182] on input "01:00:00" at bounding box center [522, 176] width 103 height 16
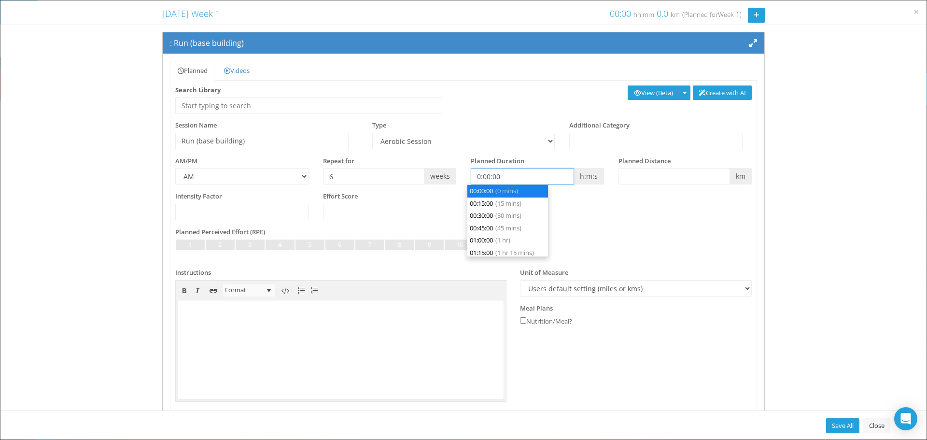
click at [481, 178] on input "0:00:00" at bounding box center [522, 176] width 103 height 16
type input "00:30:00"
click at [494, 214] on li "00:30:00 (30 mins)" at bounding box center [507, 216] width 81 height 13
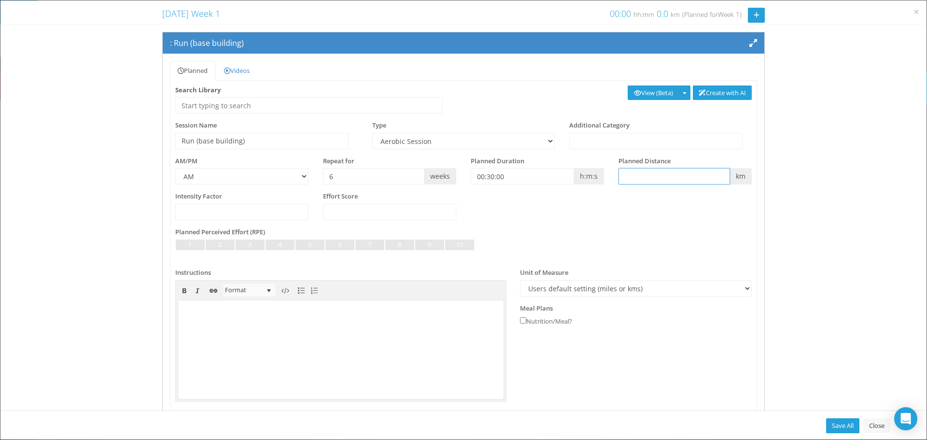
click at [682, 171] on input "text" at bounding box center [675, 176] width 112 height 16
click at [296, 209] on input "0.1" at bounding box center [241, 212] width 133 height 16
click at [296, 209] on input "0.2" at bounding box center [241, 212] width 133 height 16
click at [296, 209] on input "0.3" at bounding box center [241, 212] width 133 height 16
click at [296, 209] on input "0.4" at bounding box center [241, 212] width 133 height 16
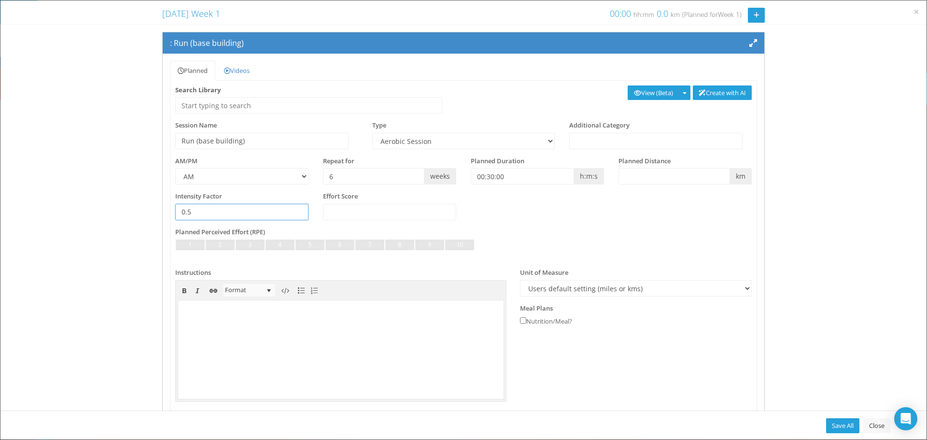
click at [296, 209] on input "0.5" at bounding box center [241, 212] width 133 height 16
click at [296, 209] on input "0.6" at bounding box center [241, 212] width 133 height 16
click at [296, 209] on input "0.7" at bounding box center [241, 212] width 133 height 16
click at [279, 211] on input "0.7" at bounding box center [241, 212] width 133 height 16
click at [297, 210] on input "11.9" at bounding box center [241, 212] width 133 height 16
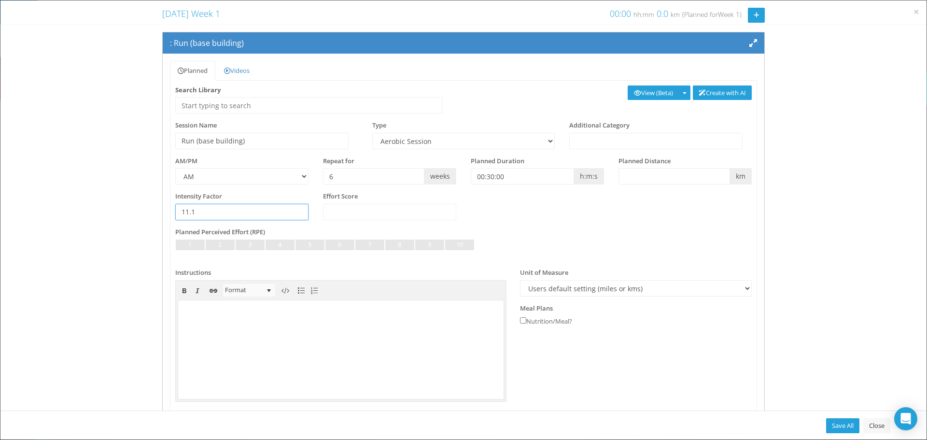
type input "11.1"
click at [299, 214] on input "11.1" at bounding box center [241, 212] width 133 height 16
click at [246, 213] on input "11.1" at bounding box center [241, 212] width 133 height 16
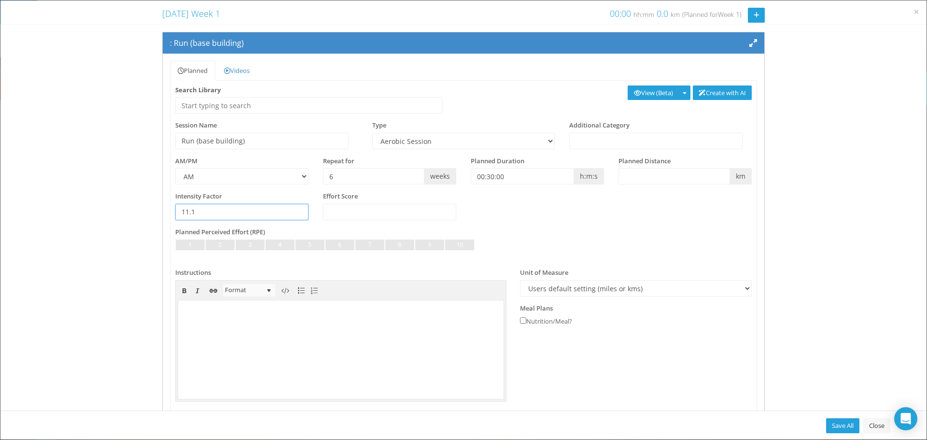
click at [246, 213] on input "11.1" at bounding box center [241, 212] width 133 height 16
click at [360, 220] on input "number" at bounding box center [389, 212] width 133 height 16
click at [314, 245] on link at bounding box center [310, 245] width 29 height 11
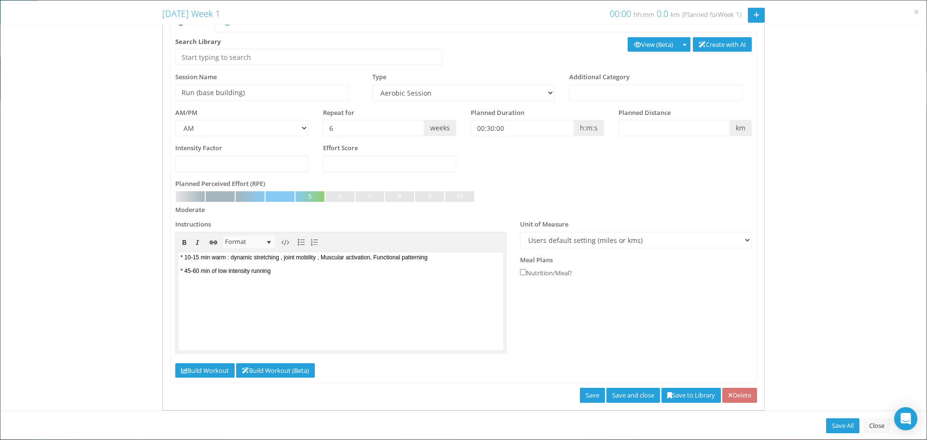
click at [301, 279] on body "* 10-15 min warm : dynamic stretching , joint mobility , Muscular activation, F…" at bounding box center [340, 301] width 325 height 98
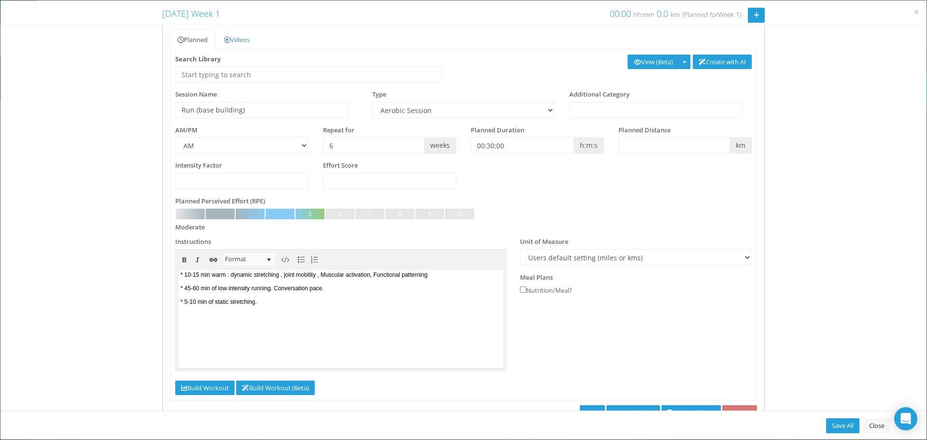
scroll to position [65, 0]
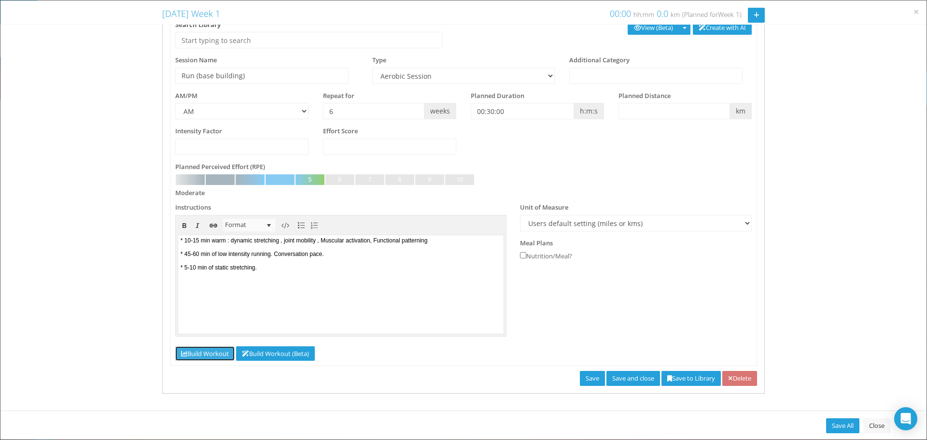
drag, startPoint x: 210, startPoint y: 355, endPoint x: 206, endPoint y: 360, distance: 5.8
click at [210, 355] on link "Build Workout" at bounding box center [204, 353] width 59 height 15
type input "0"
select select "Work"
select select "Cooldown"
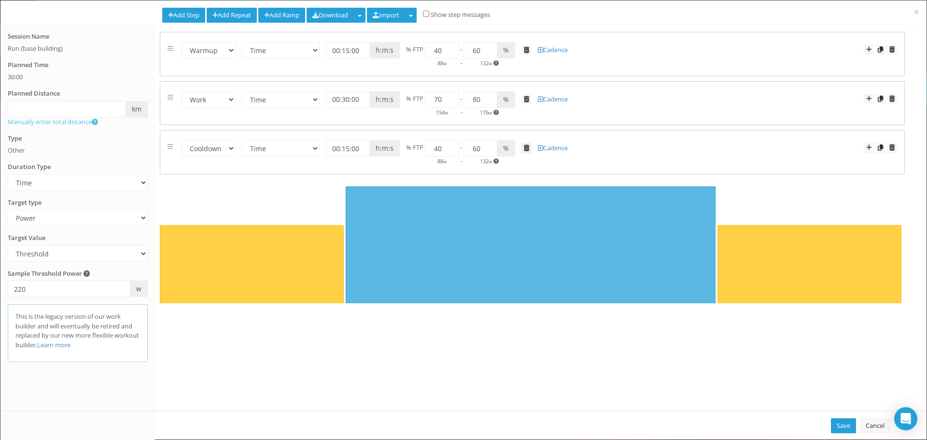
click at [529, 148] on span at bounding box center [526, 148] width 5 height 6
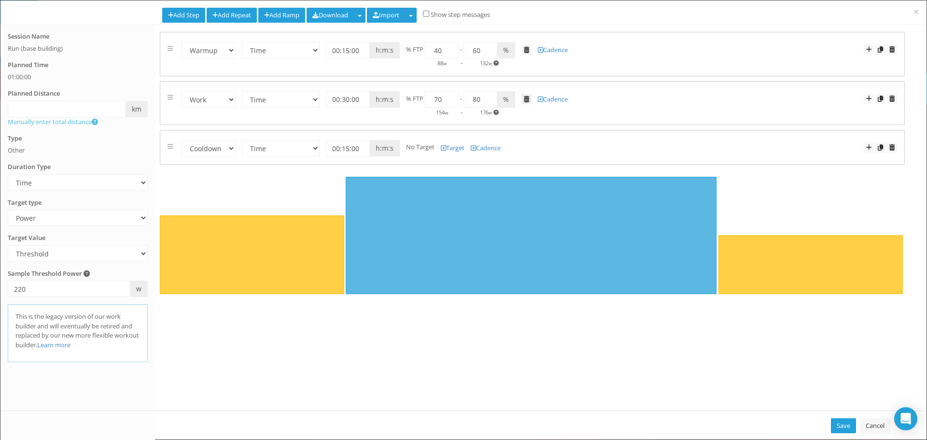
click at [525, 99] on span at bounding box center [526, 99] width 5 height 6
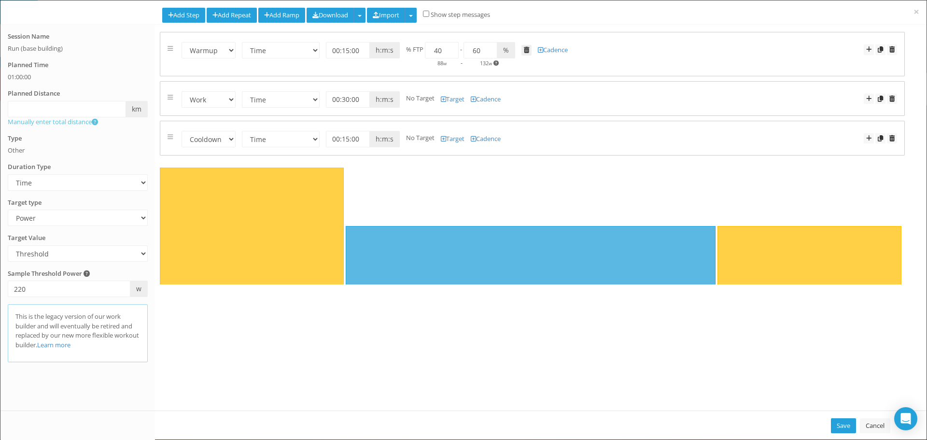
click at [530, 46] on link at bounding box center [527, 50] width 10 height 11
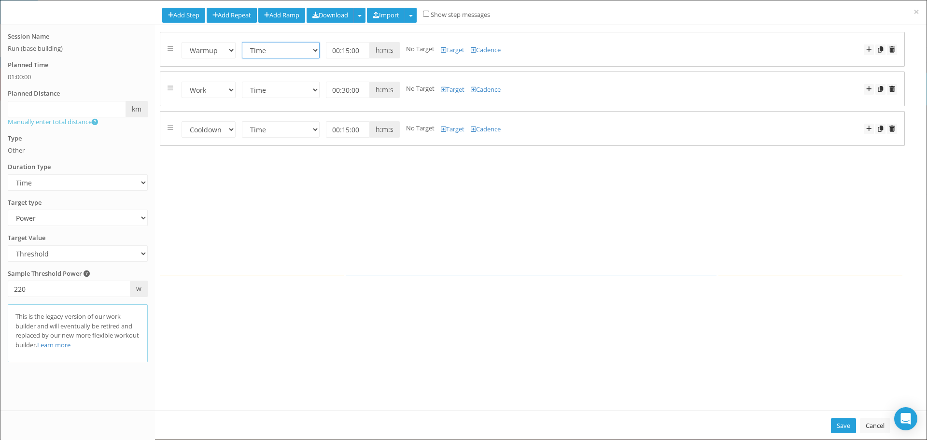
click at [312, 50] on select "Time Distance Open/Lap Button" at bounding box center [281, 50] width 78 height 16
click at [315, 49] on select "Time Distance Open/Lap Button" at bounding box center [281, 50] width 78 height 16
click at [239, 9] on link "Add Repeat" at bounding box center [232, 15] width 50 height 15
select select "Work"
select select "Rest"
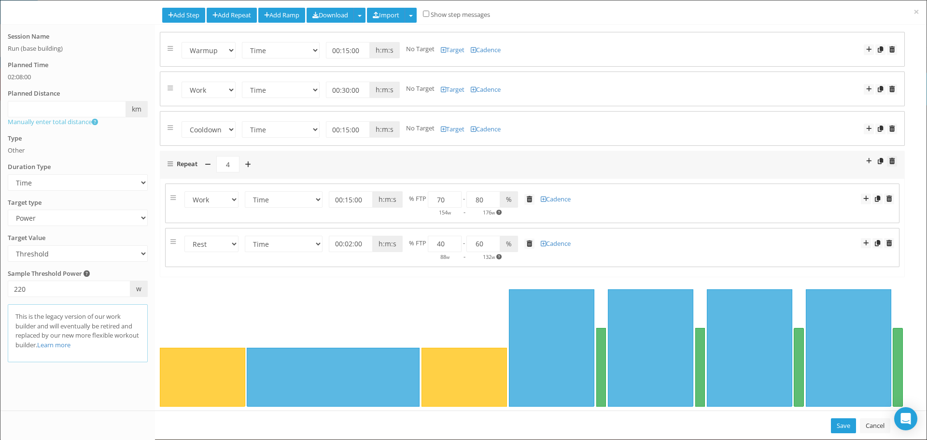
click at [890, 158] on span at bounding box center [892, 161] width 5 height 6
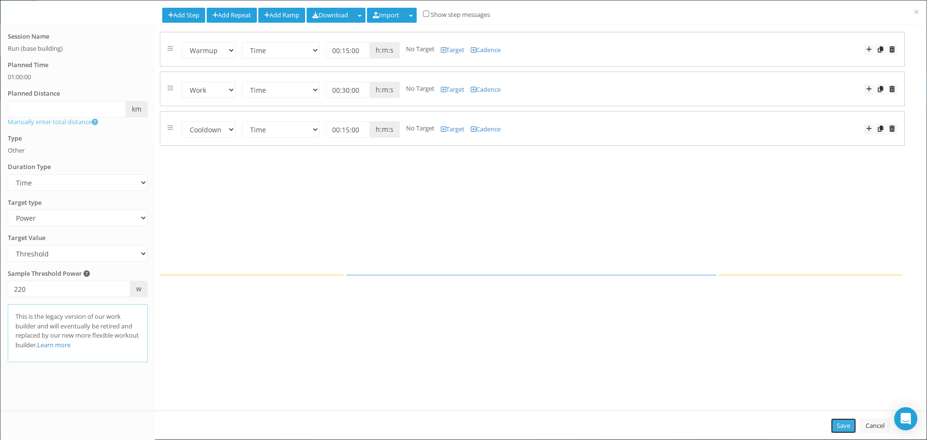
click at [842, 423] on link "Save" at bounding box center [843, 425] width 25 height 15
type input "01:00:00"
select select "Work"
select select "Cooldown"
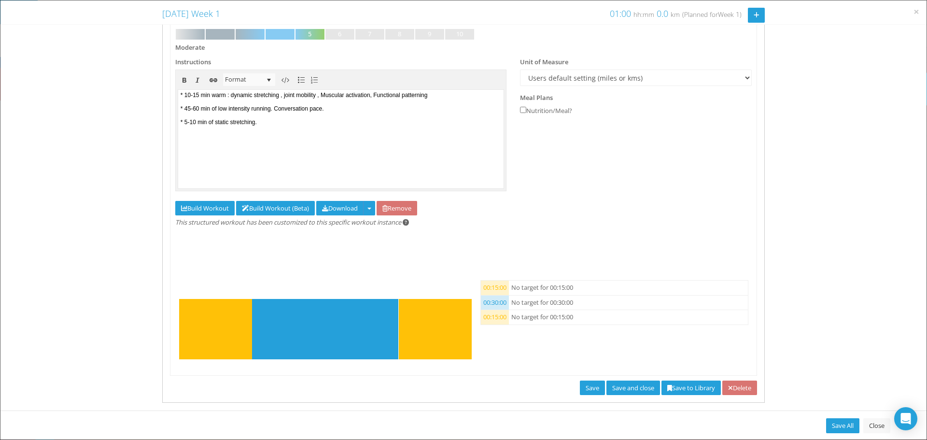
scroll to position [220, 0]
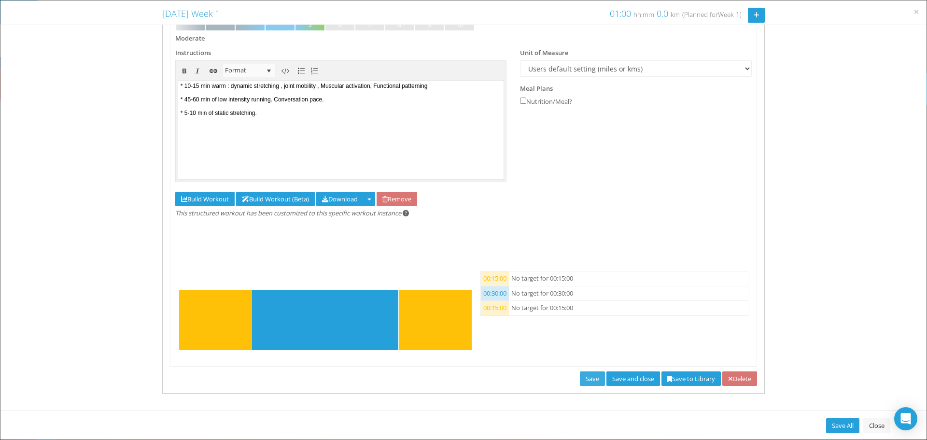
click at [580, 376] on link "Save" at bounding box center [592, 378] width 25 height 15
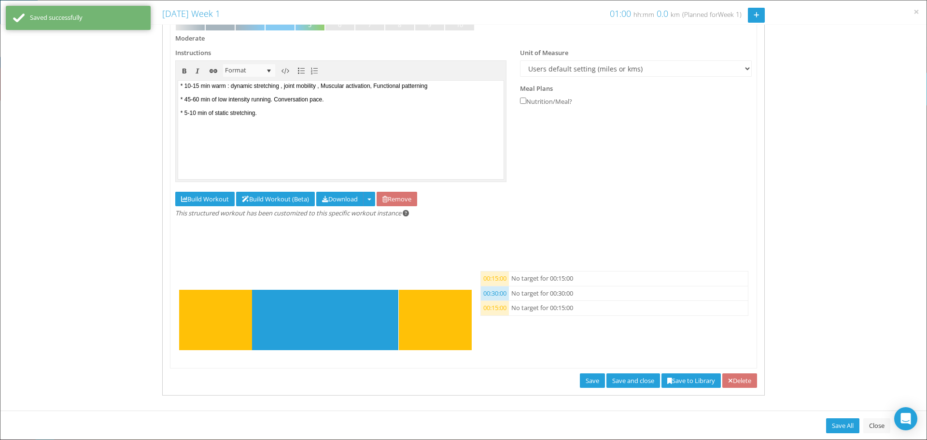
scroll to position [0, 0]
click at [844, 421] on link "Save All" at bounding box center [842, 425] width 33 height 15
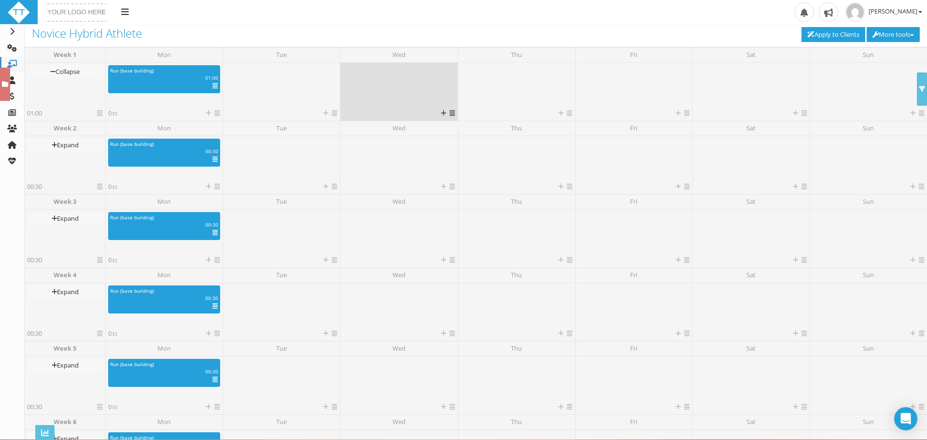
click at [374, 66] on div at bounding box center [399, 86] width 112 height 43
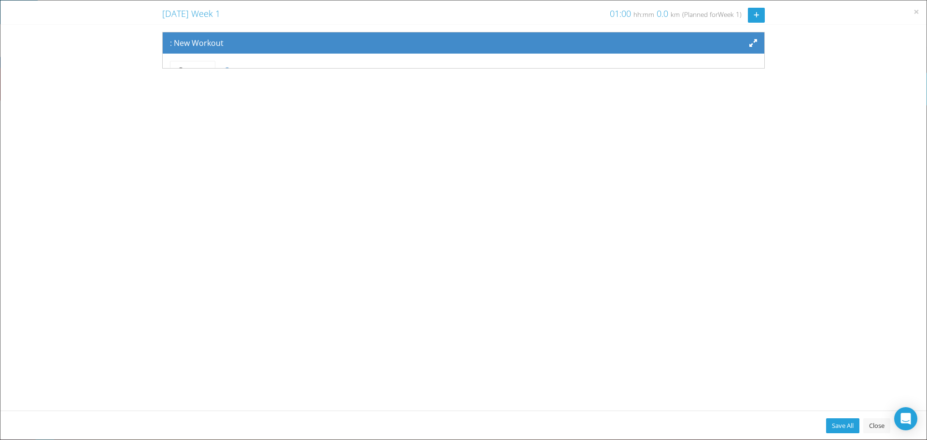
scroll to position [80, 0]
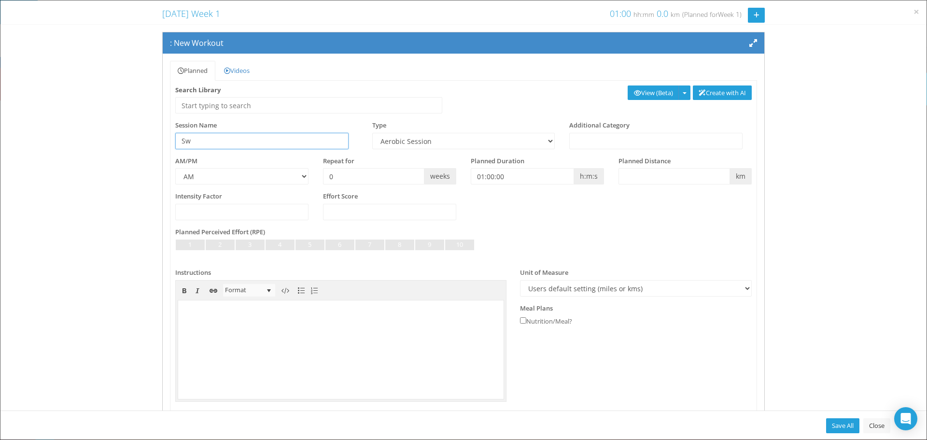
type input "S"
type input "B"
type input "Cycle (indoor or outdoor)"
click at [298, 244] on link at bounding box center [310, 245] width 29 height 11
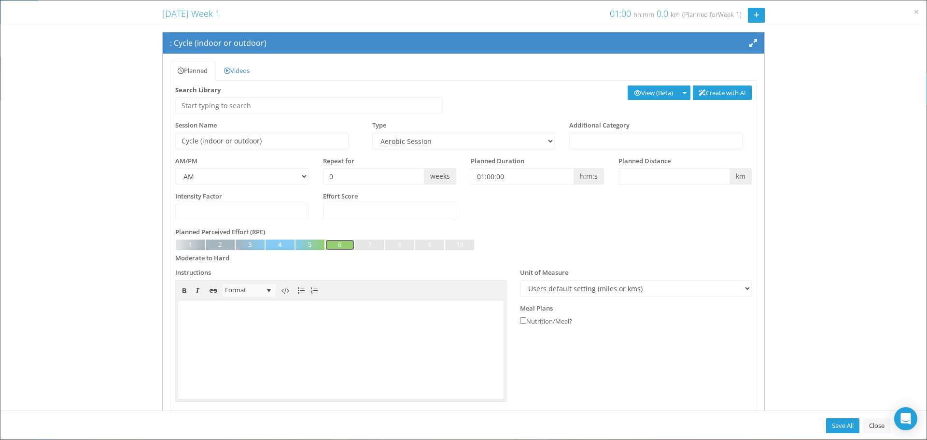
click at [335, 247] on link at bounding box center [339, 245] width 29 height 11
click at [838, 423] on link "Save All" at bounding box center [842, 425] width 33 height 15
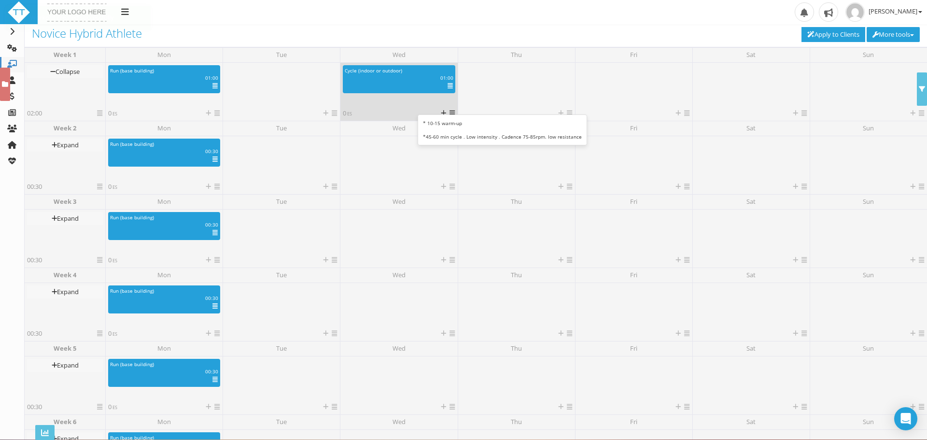
click at [417, 76] on div "km | 01:00 | ES | IF" at bounding box center [399, 77] width 123 height 7
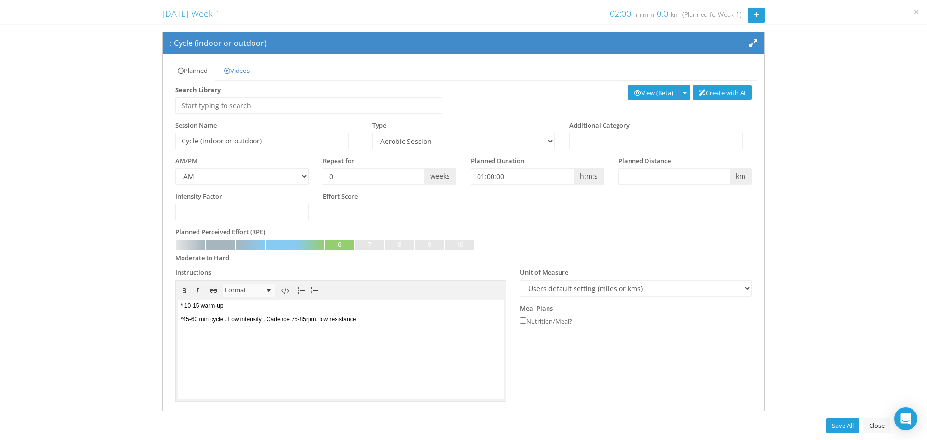
scroll to position [65, 0]
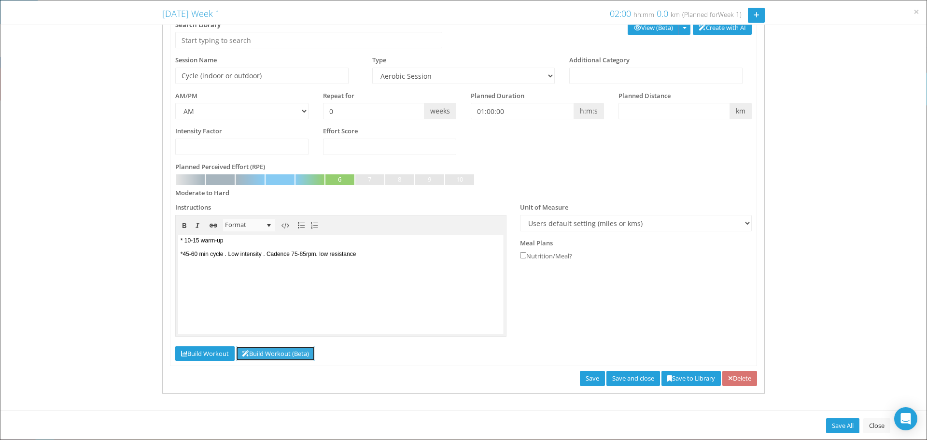
click at [276, 351] on link "Build Workout (Beta)" at bounding box center [275, 353] width 79 height 15
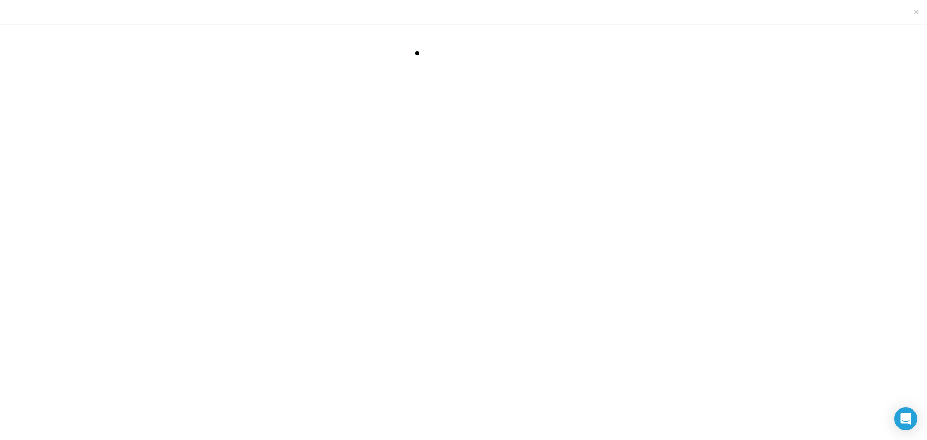
scroll to position [0, 0]
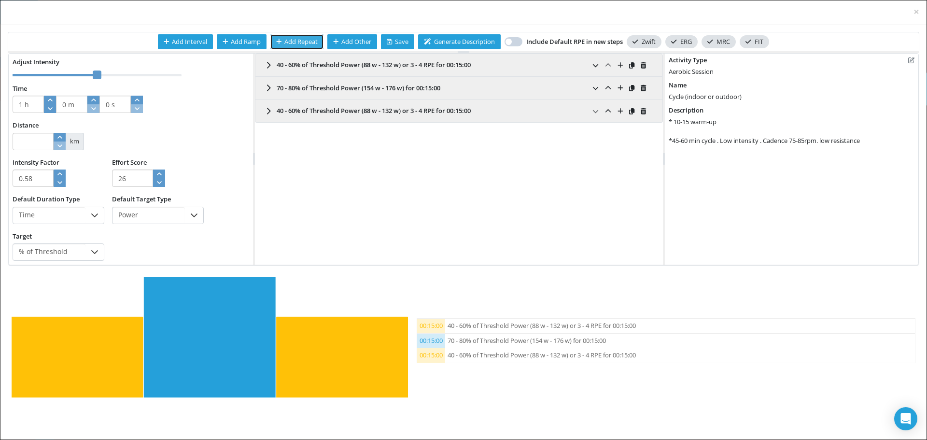
click at [303, 41] on span "Add Repeat" at bounding box center [297, 41] width 42 height 9
type input "53 m"
type input "0.67"
type input "86"
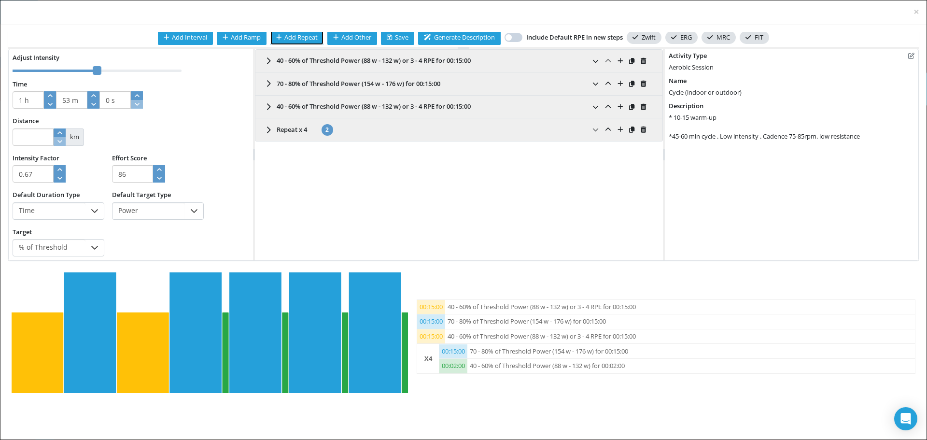
scroll to position [5, 0]
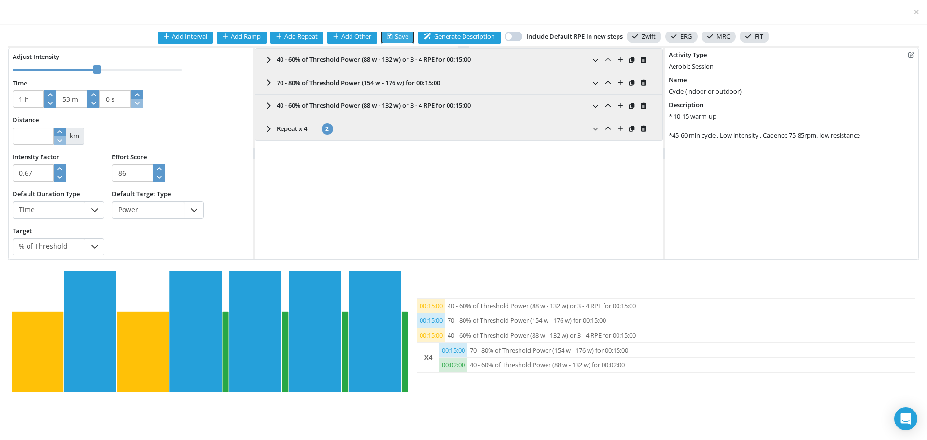
click at [388, 38] on span at bounding box center [391, 36] width 8 height 9
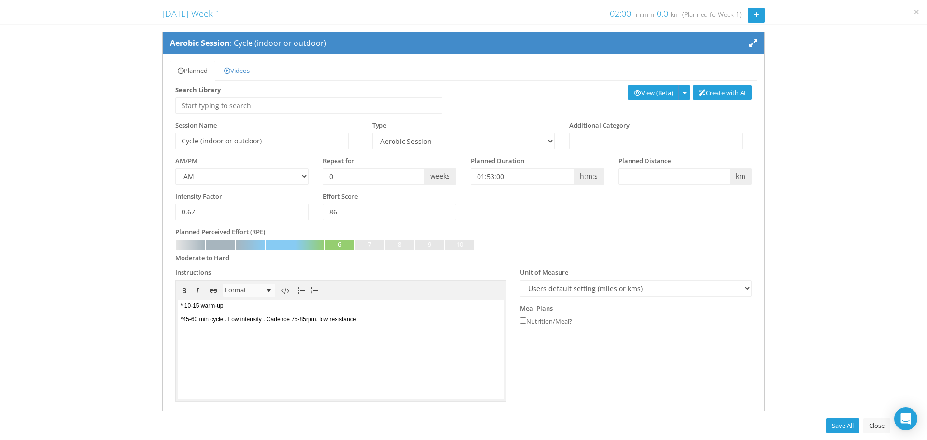
scroll to position [0, 0]
click at [839, 430] on link "Save All" at bounding box center [842, 425] width 33 height 15
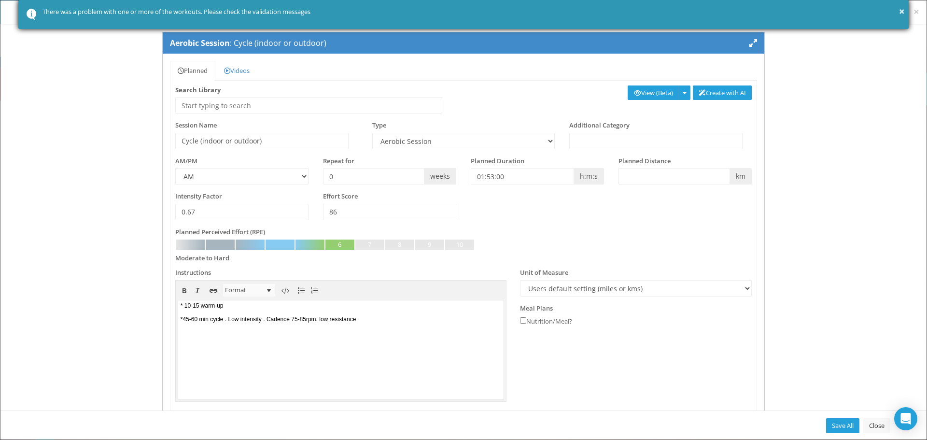
click at [375, 10] on div "There was a problem with one or more of the workouts. Please check the validati…" at bounding box center [471, 12] width 859 height 10
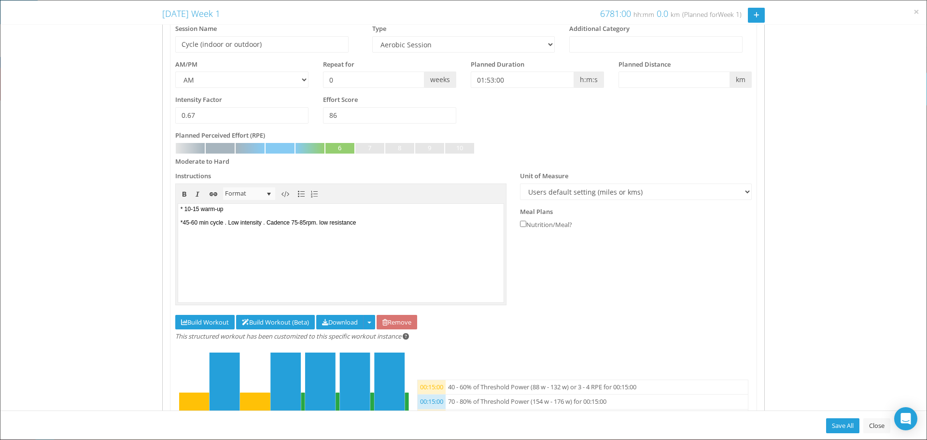
scroll to position [220, 0]
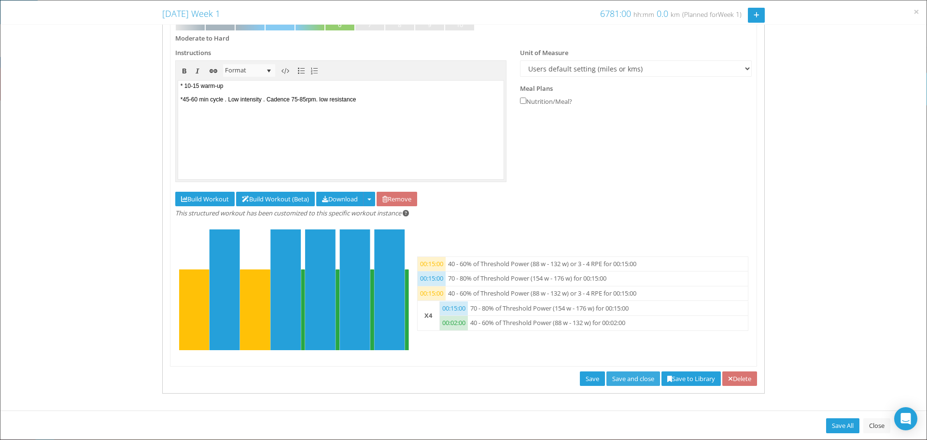
click at [637, 378] on link "Save and close" at bounding box center [634, 378] width 54 height 15
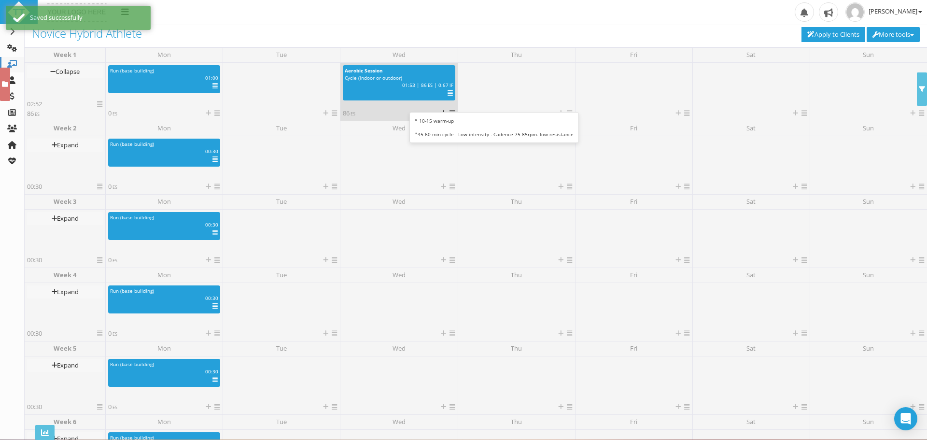
click at [405, 81] on div "Cycle (indoor or outdoor)" at bounding box center [399, 77] width 108 height 7
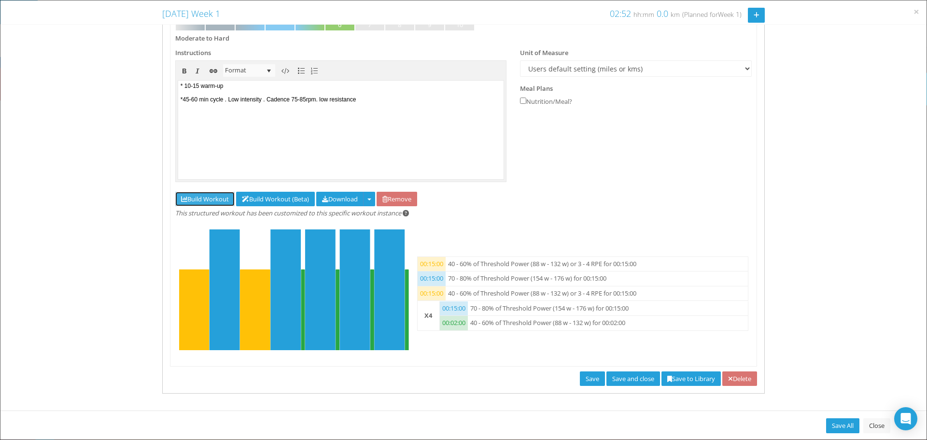
click at [206, 199] on link "Build Workout" at bounding box center [204, 199] width 59 height 15
select select "Work"
select select "Cooldown"
select select "Work"
select select "Rest"
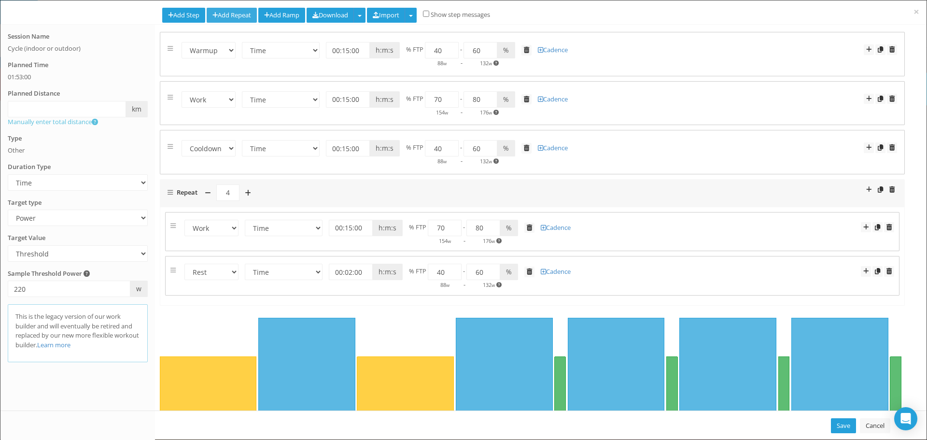
click at [240, 13] on link "Add Repeat" at bounding box center [232, 15] width 50 height 15
select select "Work"
select select "Rest"
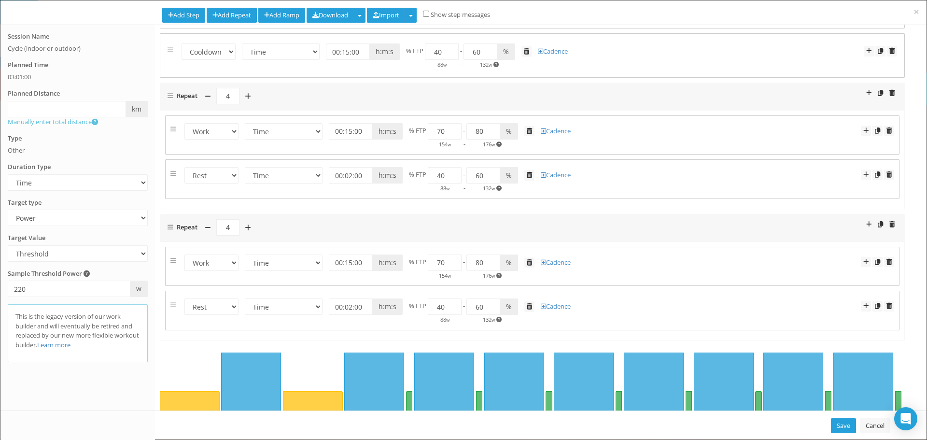
scroll to position [35, 0]
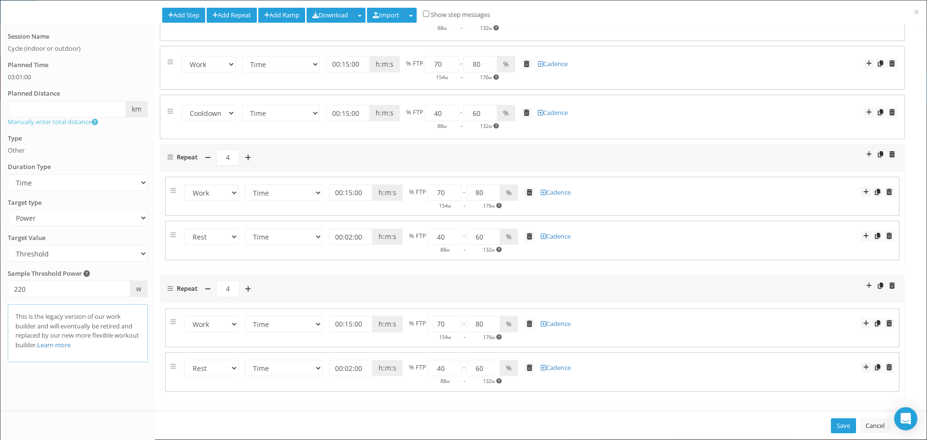
click at [254, 93] on div "Warmup Work Rest Cooldown Time Distance Open/Lap Button 00:15:00 h:m:s 1.00 km …" at bounding box center [533, 202] width 760 height 410
select select "Work"
select select "Rest"
click at [250, 161] on span at bounding box center [248, 158] width 6 height 7
click at [250, 159] on span at bounding box center [248, 158] width 6 height 7
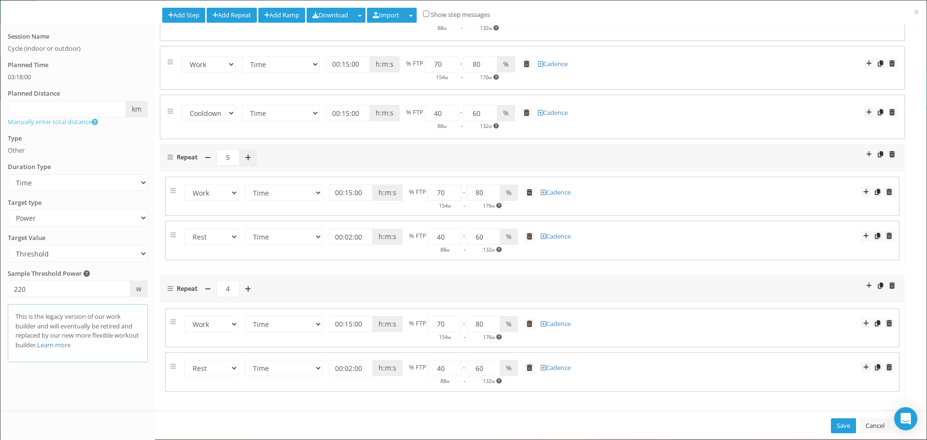
type input "6"
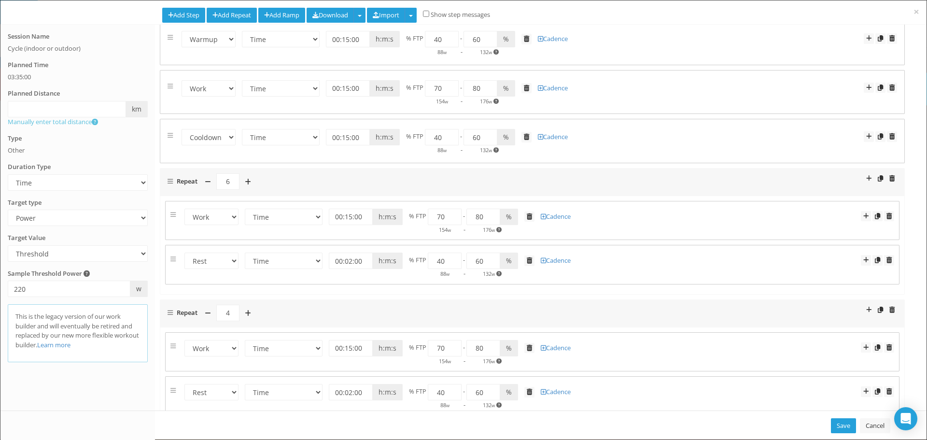
scroll to position [0, 0]
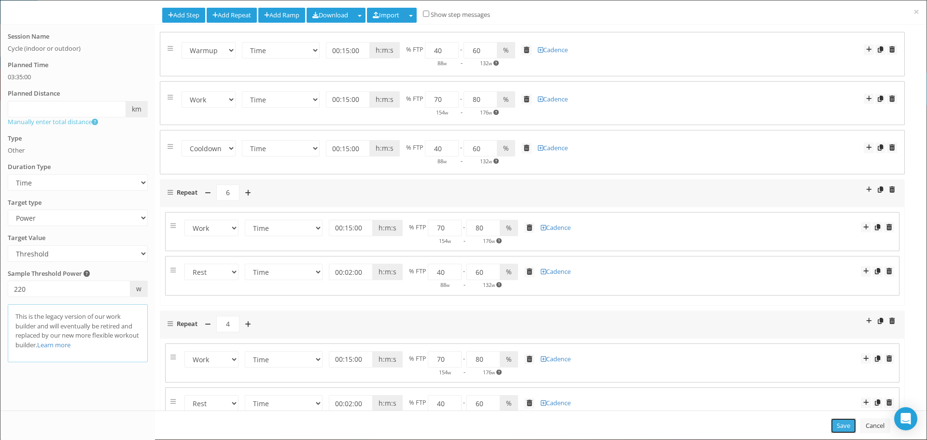
click at [846, 428] on link "Save" at bounding box center [843, 425] width 25 height 15
type input "03:35:00"
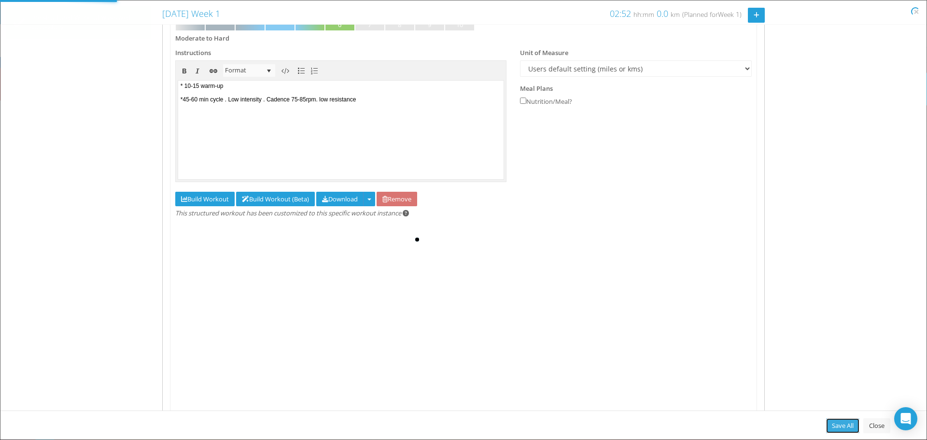
click at [838, 425] on link "Save All" at bounding box center [842, 425] width 33 height 15
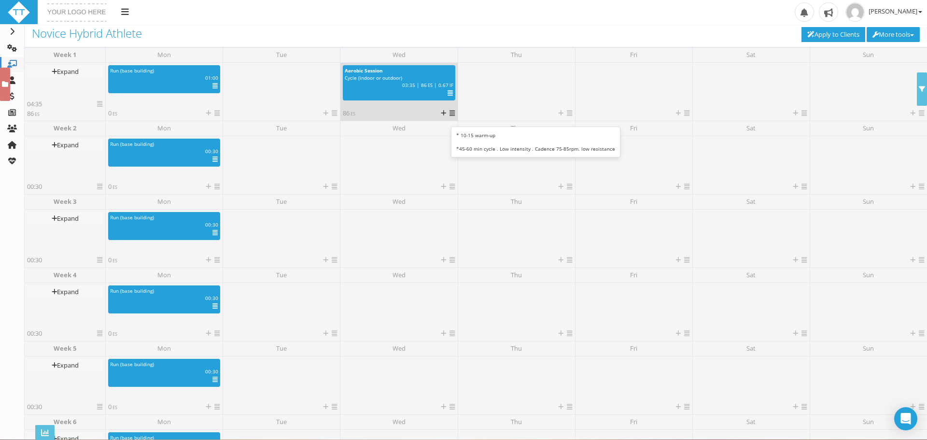
click at [449, 93] on icon at bounding box center [450, 93] width 5 height 0
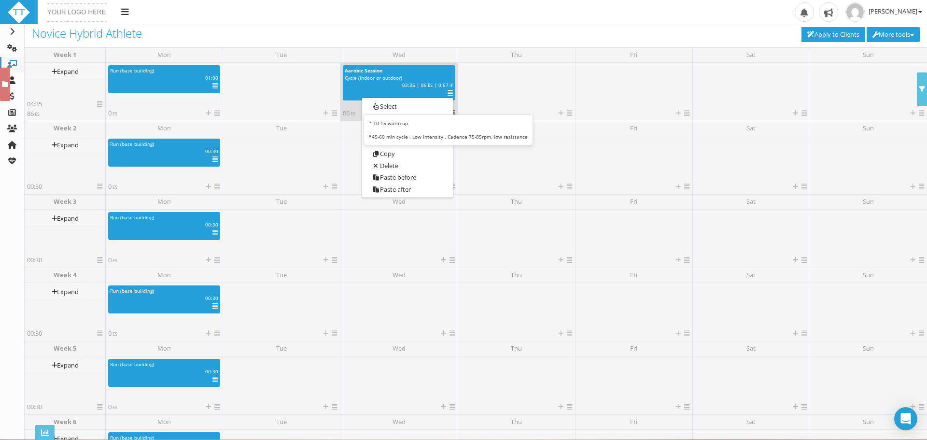
click at [351, 79] on span "Cycle (indoor or outdoor)" at bounding box center [373, 77] width 57 height 7
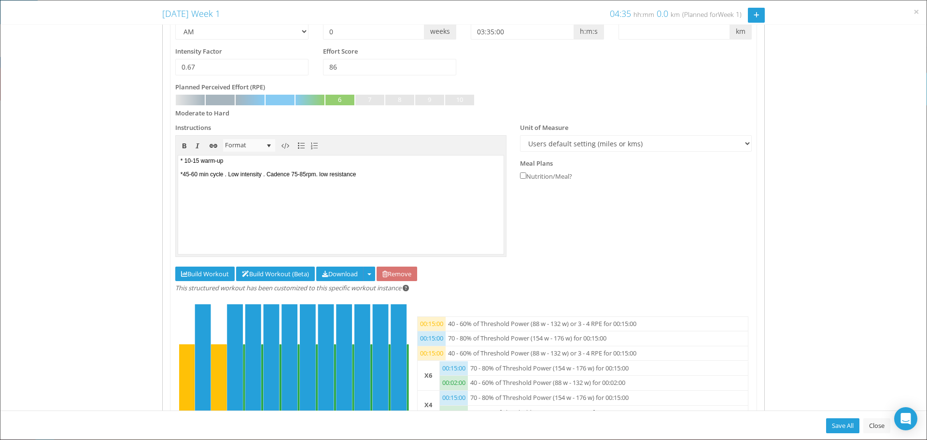
scroll to position [220, 0]
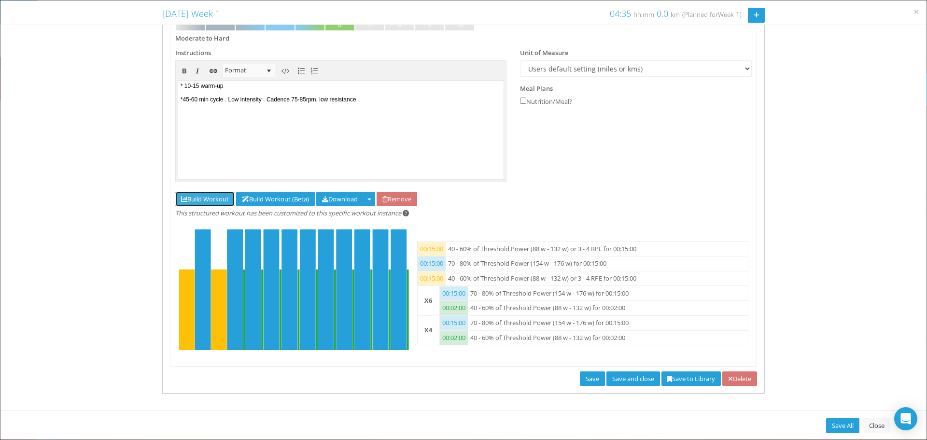
click at [192, 203] on link "Build Workout" at bounding box center [204, 199] width 59 height 15
select select "Work"
select select "Cooldown"
select select "Work"
select select "Rest"
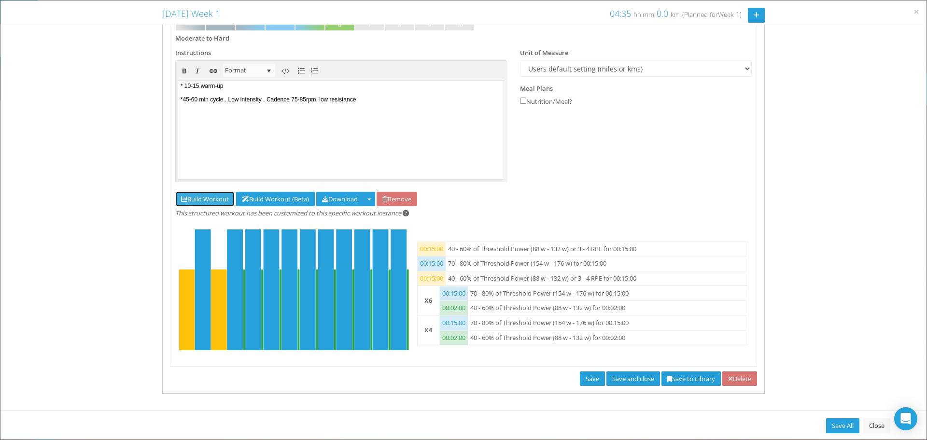
select select "Work"
select select "Rest"
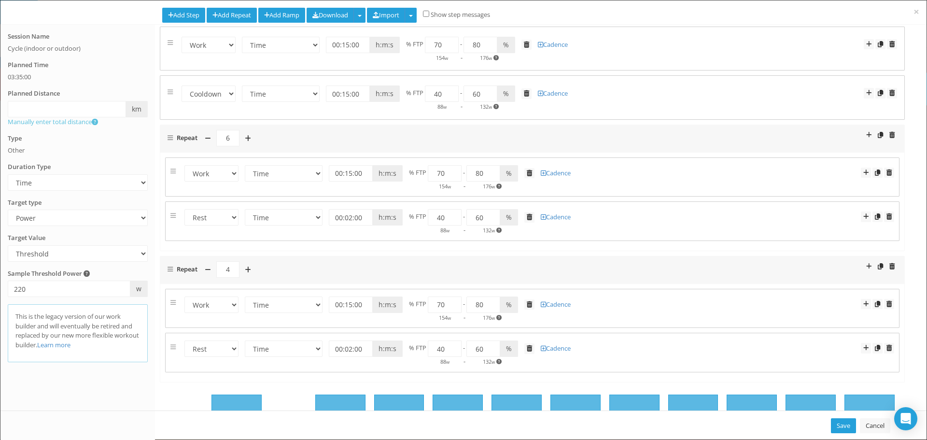
scroll to position [145, 0]
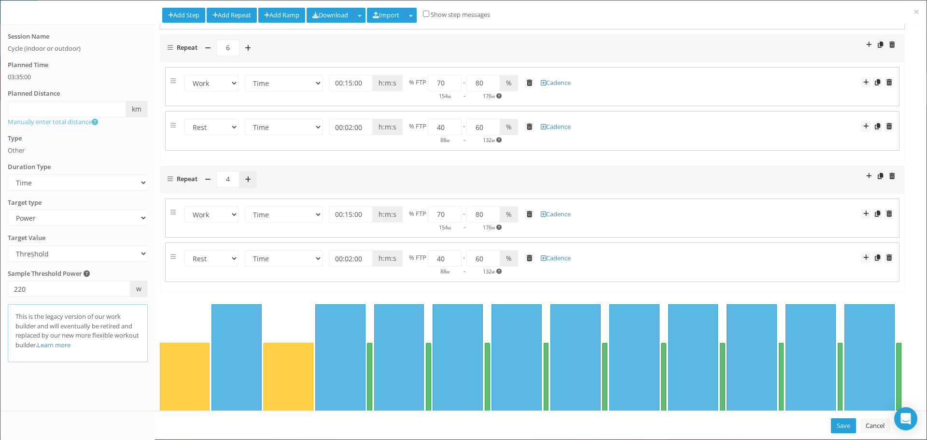
click at [247, 179] on span at bounding box center [248, 179] width 6 height 7
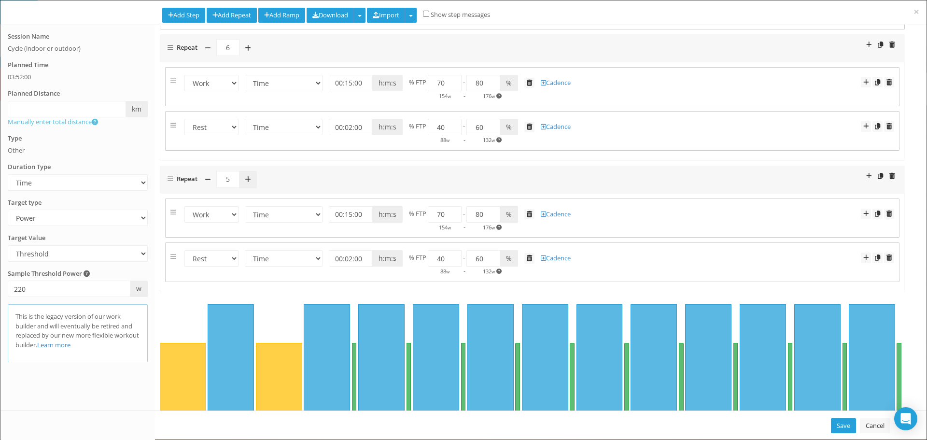
click at [247, 179] on span at bounding box center [248, 179] width 6 height 7
type input "6"
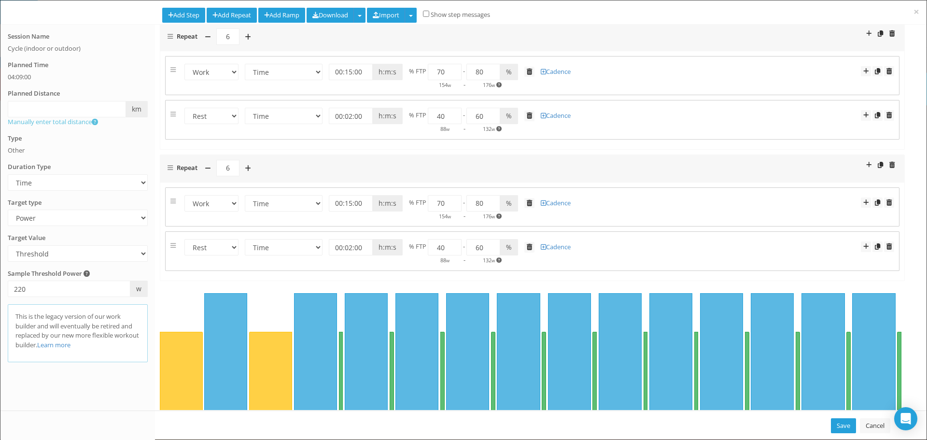
scroll to position [167, 0]
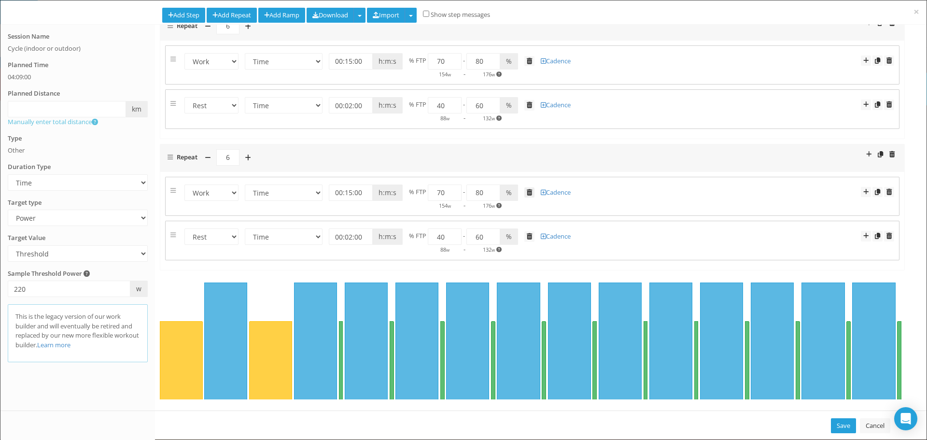
select select "Rest"
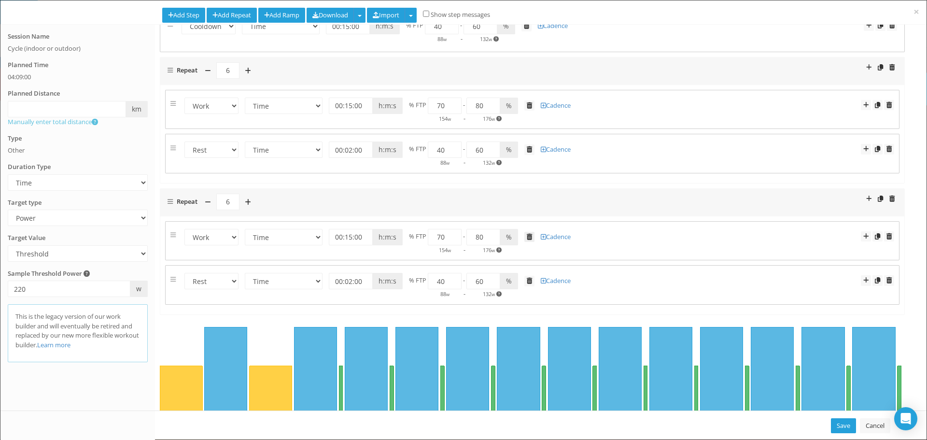
click at [528, 232] on link at bounding box center [529, 237] width 10 height 11
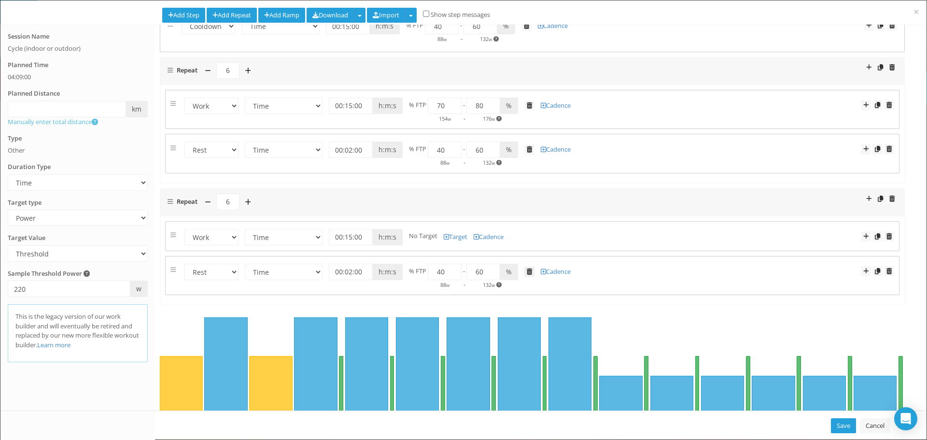
click at [529, 274] on span at bounding box center [529, 271] width 5 height 6
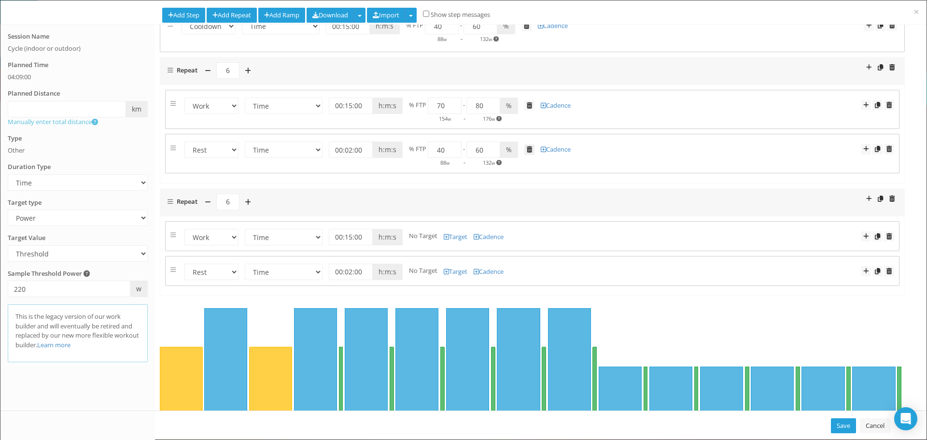
click at [527, 149] on span at bounding box center [529, 149] width 5 height 6
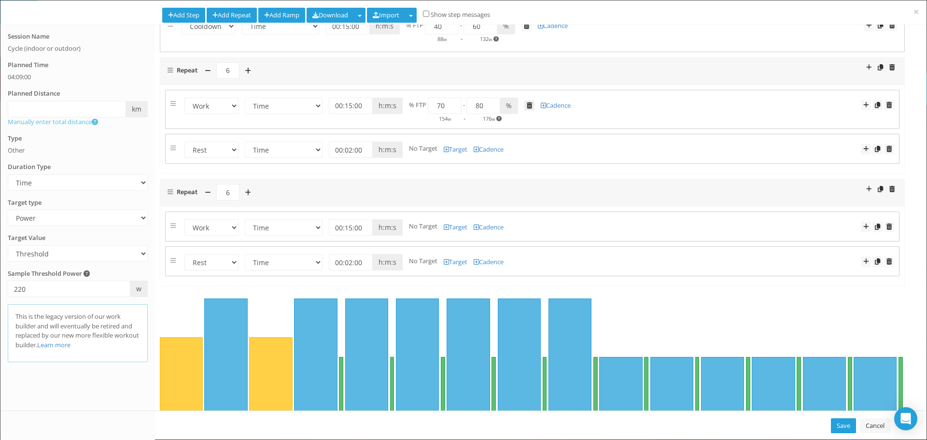
click at [524, 107] on link at bounding box center [529, 105] width 10 height 11
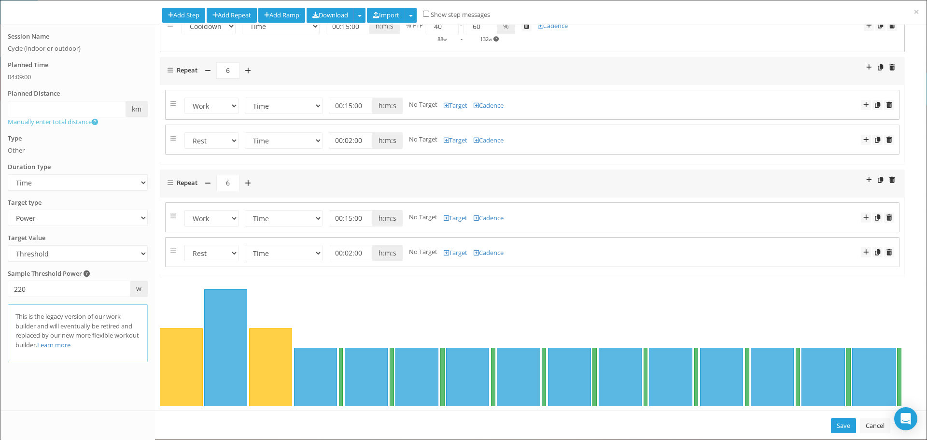
click at [525, 24] on div "× Add Step Add Repeat Add Ramp Download Download for Zwift Download MRC Downloa…" at bounding box center [463, 12] width 926 height 24
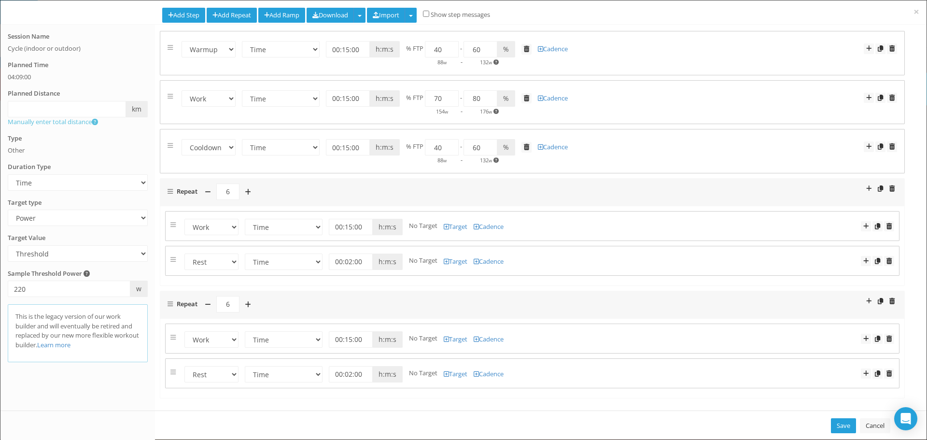
scroll to position [0, 0]
click at [527, 148] on span at bounding box center [526, 148] width 5 height 6
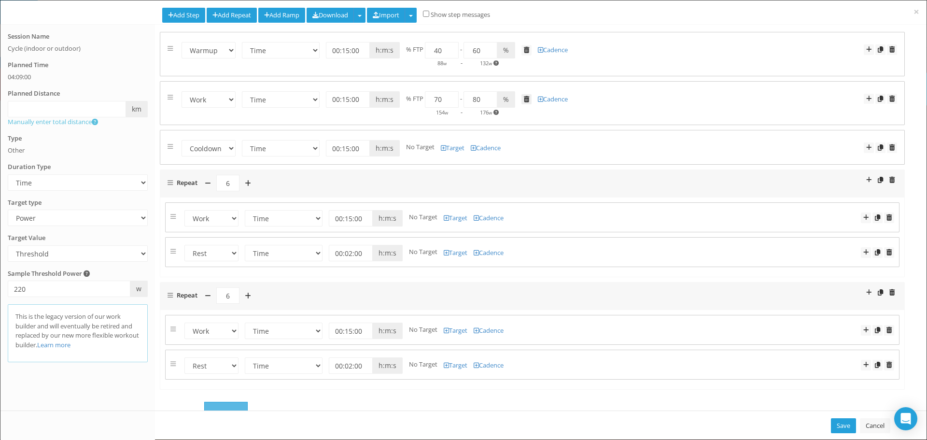
click at [526, 96] on span at bounding box center [526, 99] width 5 height 6
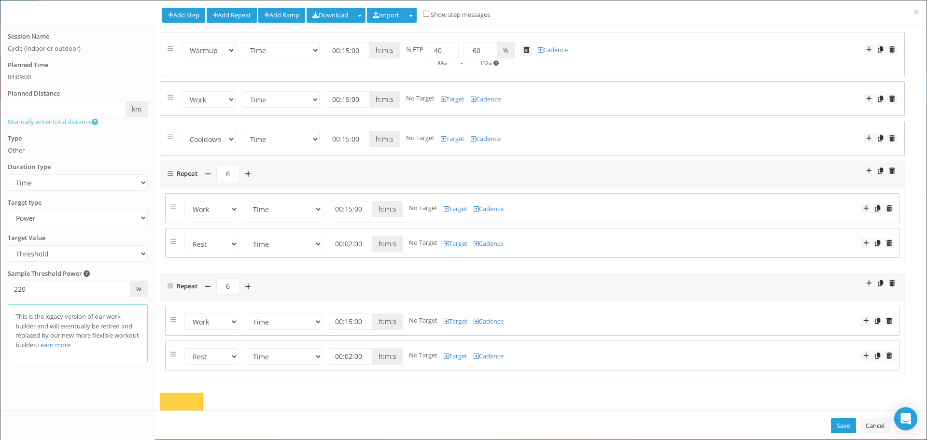
click at [526, 46] on link at bounding box center [527, 50] width 10 height 11
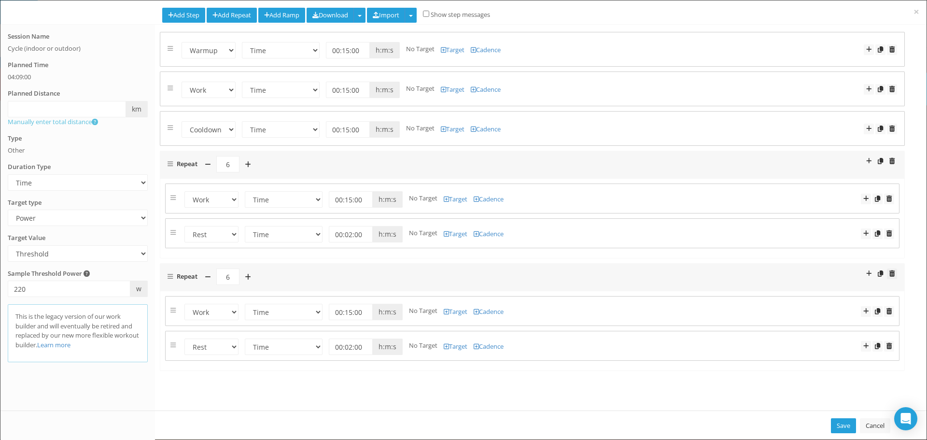
click at [890, 273] on span at bounding box center [892, 273] width 5 height 6
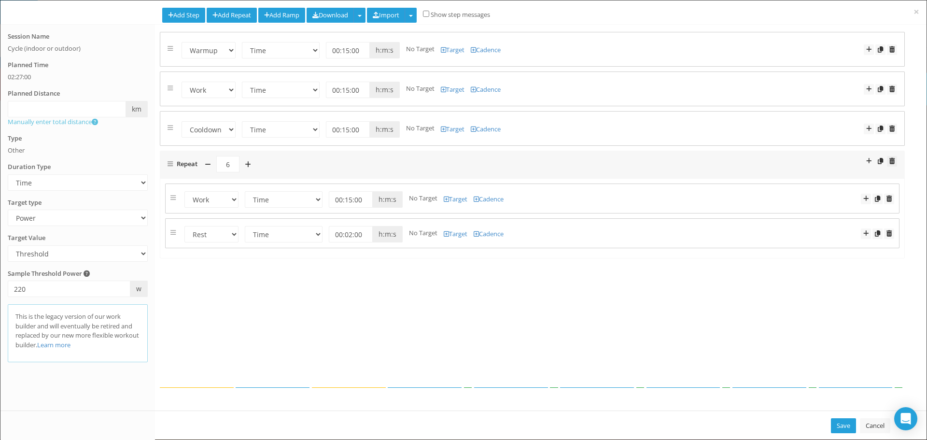
click at [893, 160] on span at bounding box center [892, 161] width 5 height 6
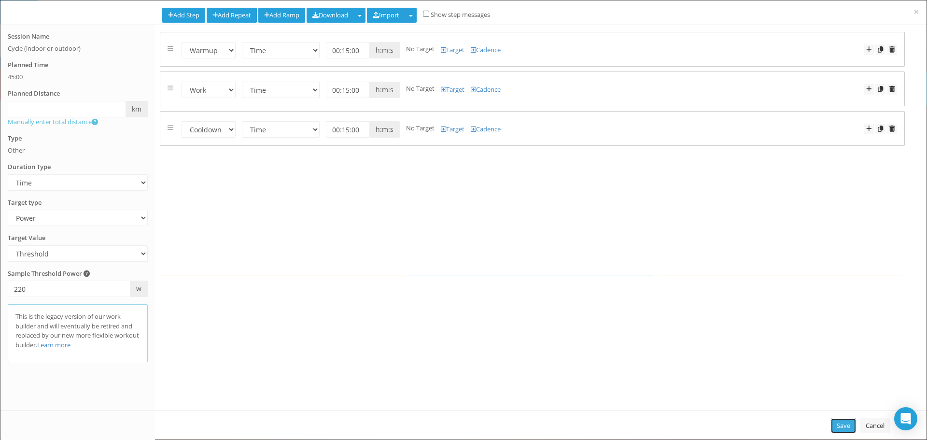
click at [844, 432] on link "Save" at bounding box center [843, 425] width 25 height 15
type input "00:45:00"
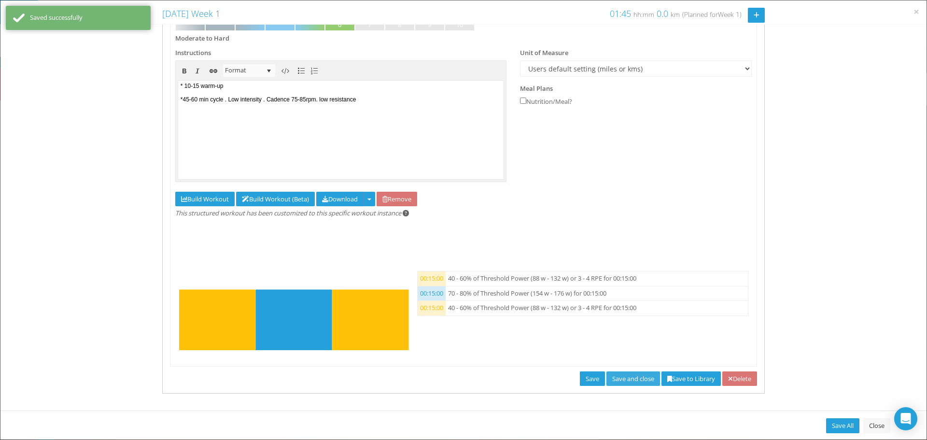
click at [621, 379] on link "Save and close" at bounding box center [634, 378] width 54 height 15
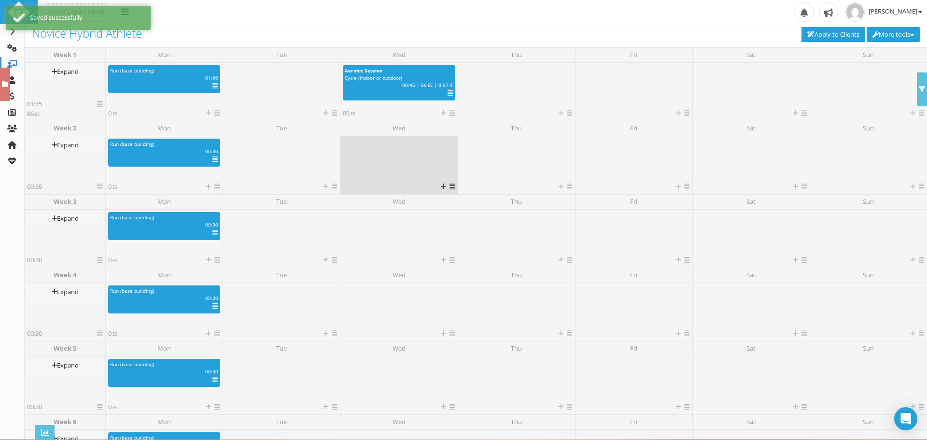
click at [404, 155] on div at bounding box center [399, 160] width 112 height 43
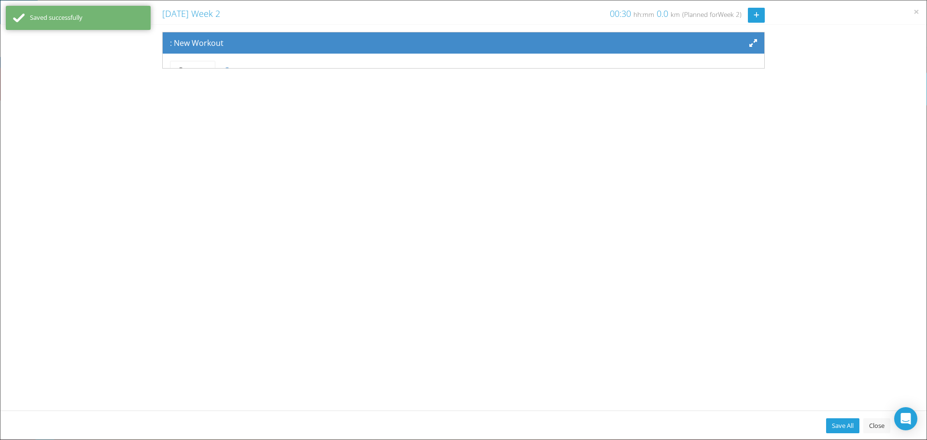
scroll to position [80, 0]
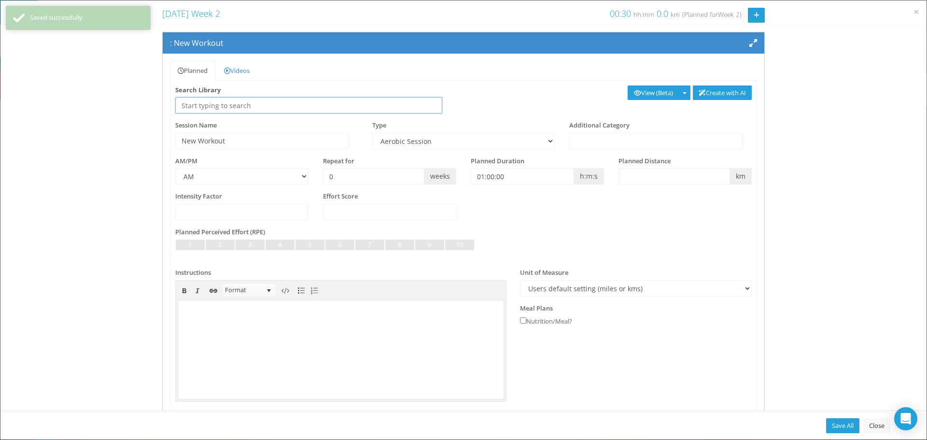
click at [233, 107] on input "text" at bounding box center [308, 105] width 267 height 16
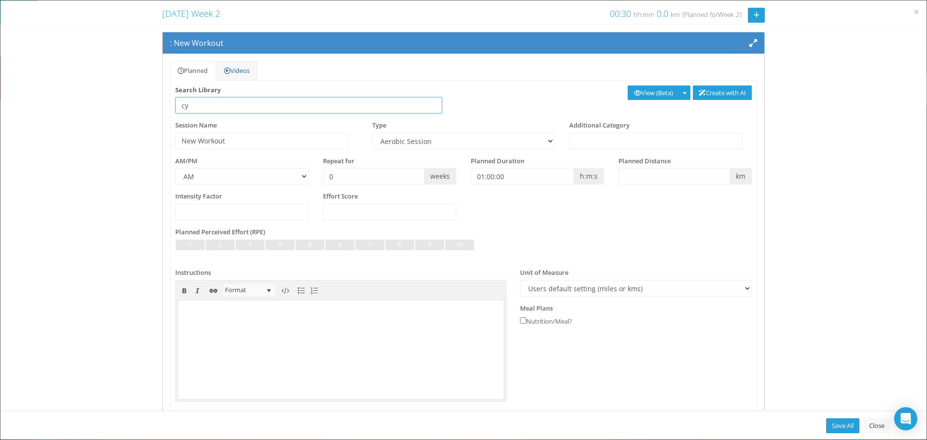
type input "c"
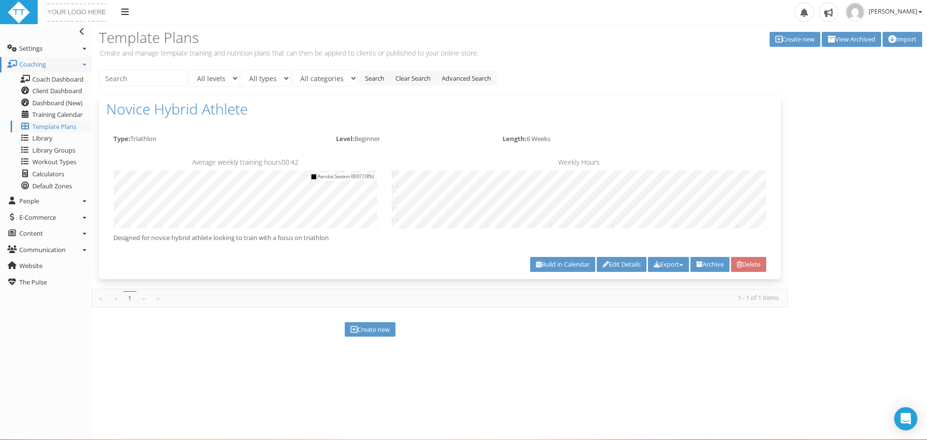
click at [597, 71] on div "All levels All types All categories Search Clear Search Advanced Search Basic S…" at bounding box center [440, 78] width 696 height 16
drag, startPoint x: 395, startPoint y: 349, endPoint x: 430, endPoint y: 348, distance: 35.3
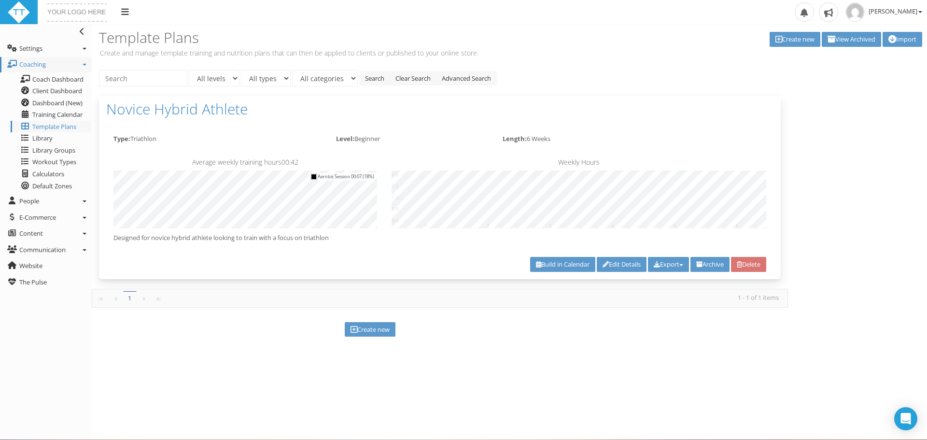
click at [397, 349] on div "Create new" at bounding box center [370, 330] width 557 height 44
click at [430, 348] on div "Create new" at bounding box center [370, 330] width 557 height 44
